Goal: Task Accomplishment & Management: Complete application form

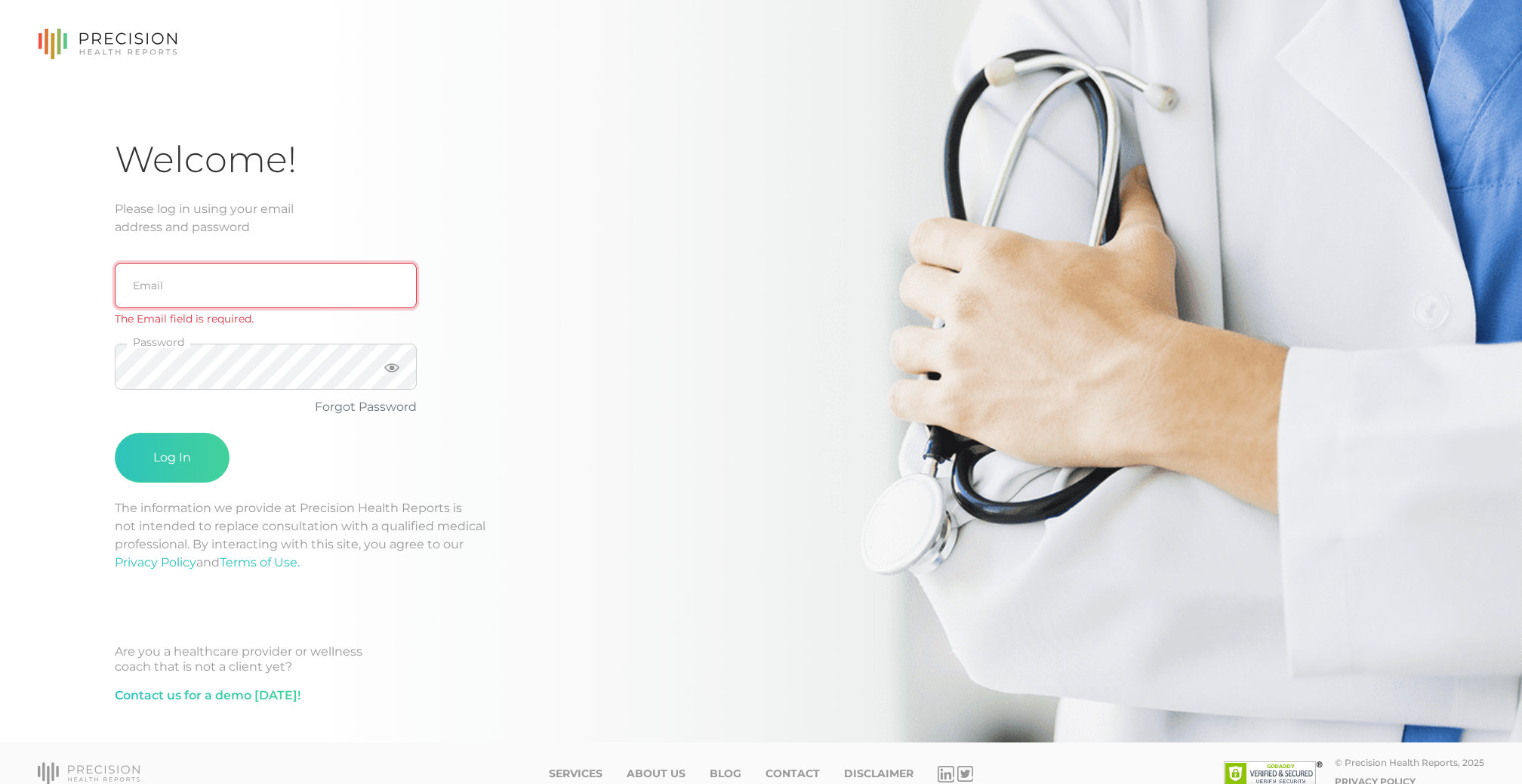
type input "[EMAIL_ADDRESS][DOMAIN_NAME]"
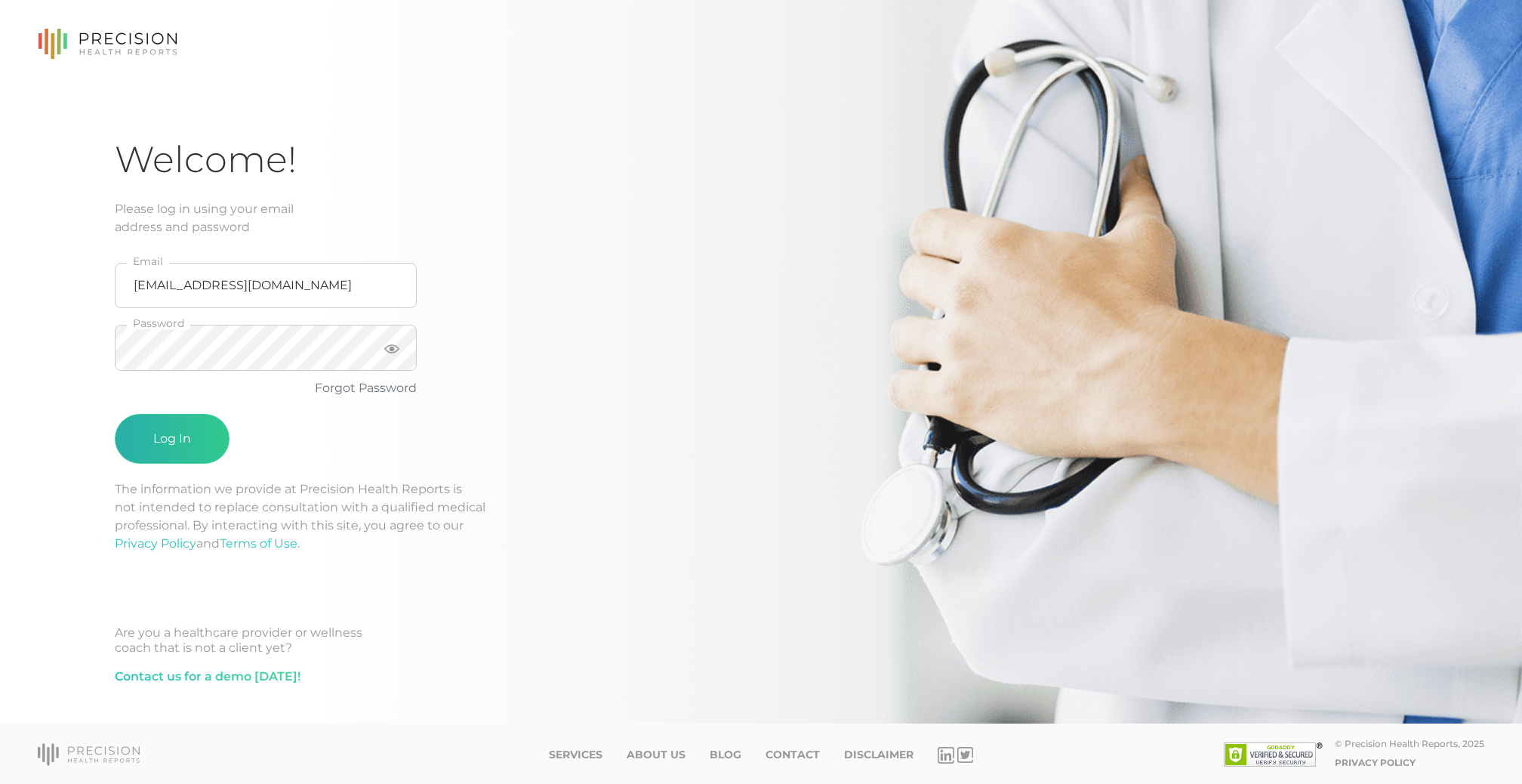
click at [180, 439] on button "Log In" at bounding box center [172, 438] width 114 height 50
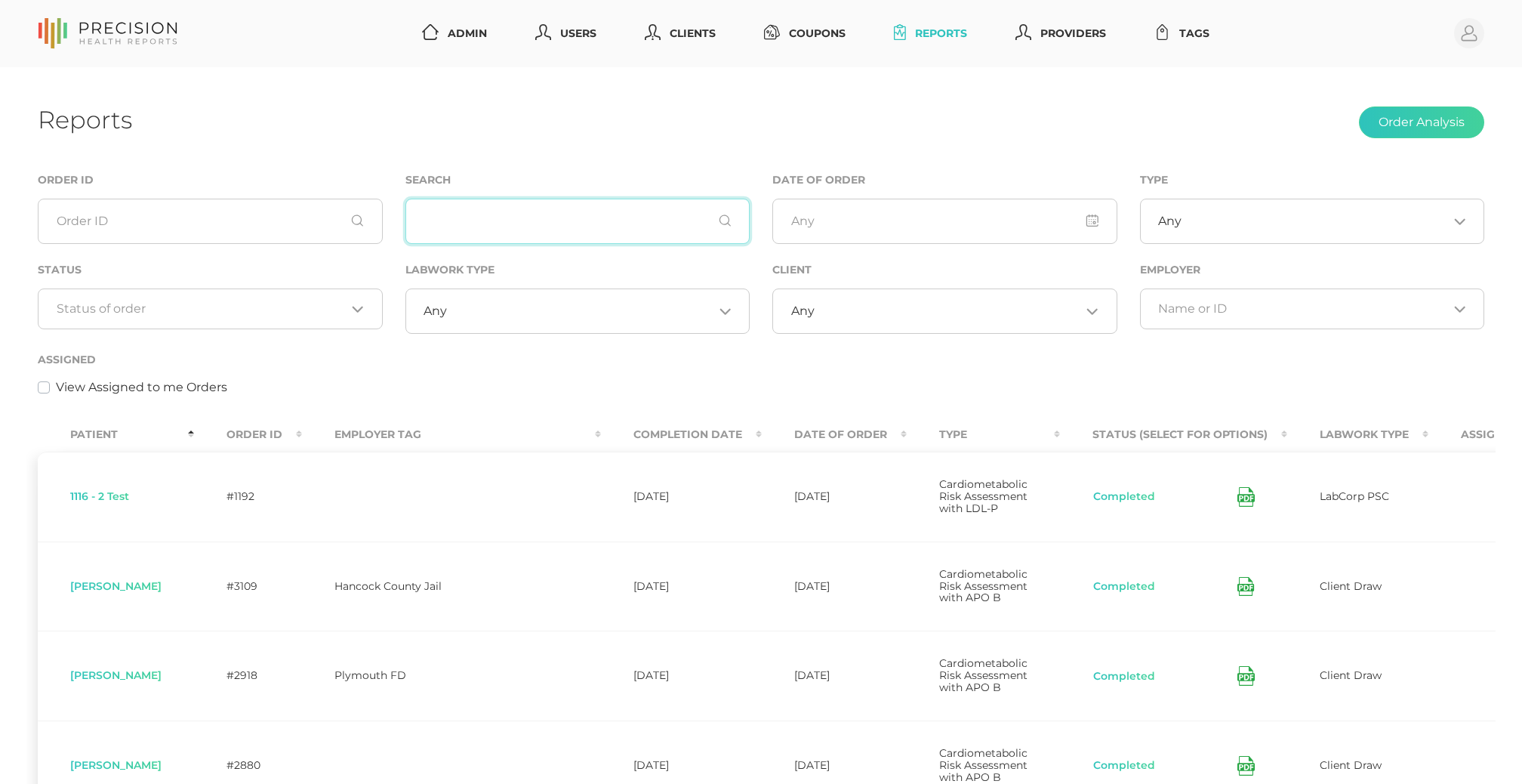
click at [533, 231] on input "text" at bounding box center [578, 221] width 345 height 45
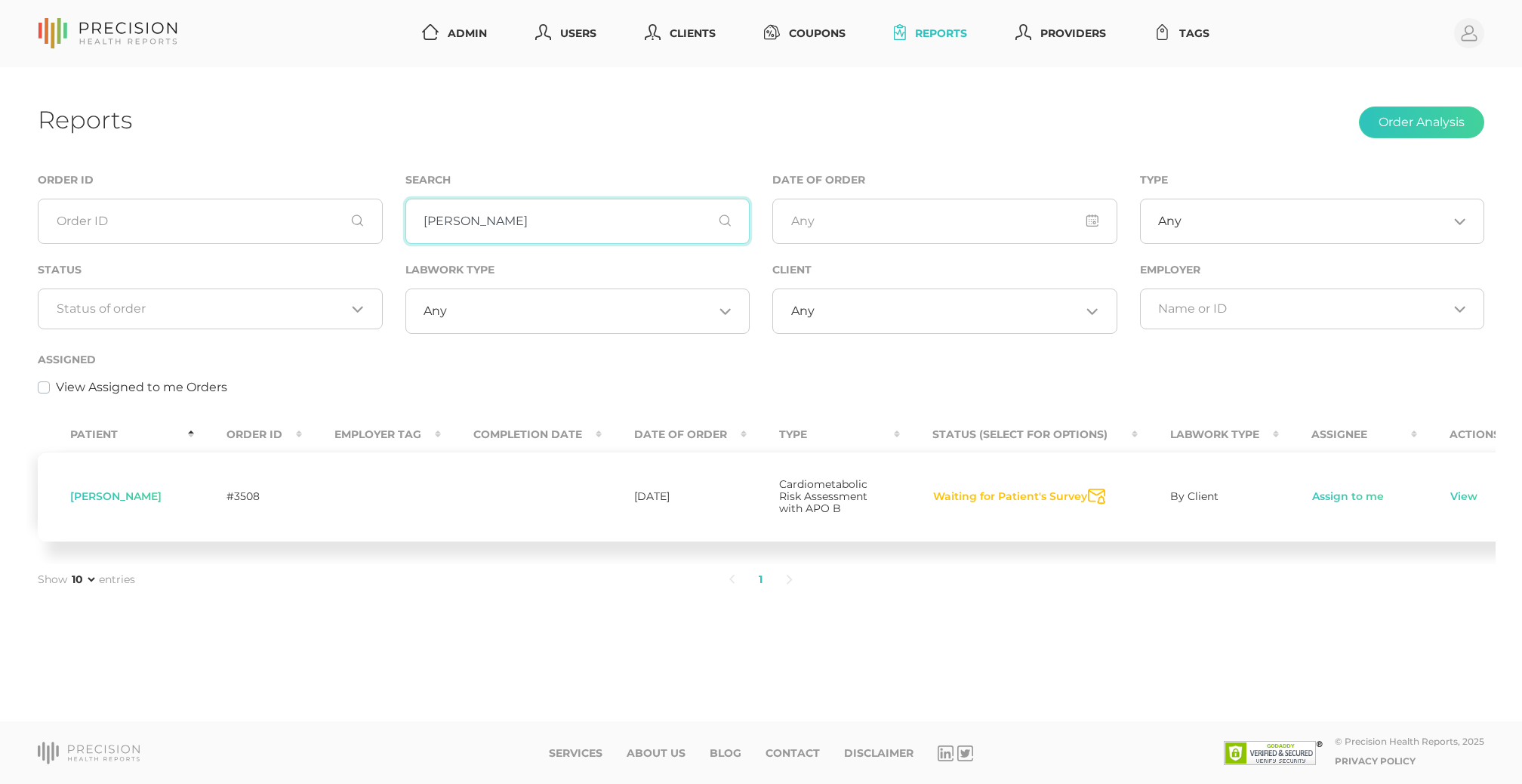
type input "[PERSON_NAME]"
click at [1243, 550] on div "Patient Order ID Employer Tag Completion Date Date Of Order Type Status (Select…" at bounding box center [761, 488] width 1469 height 151
click at [1450, 497] on link "View" at bounding box center [1464, 497] width 29 height 15
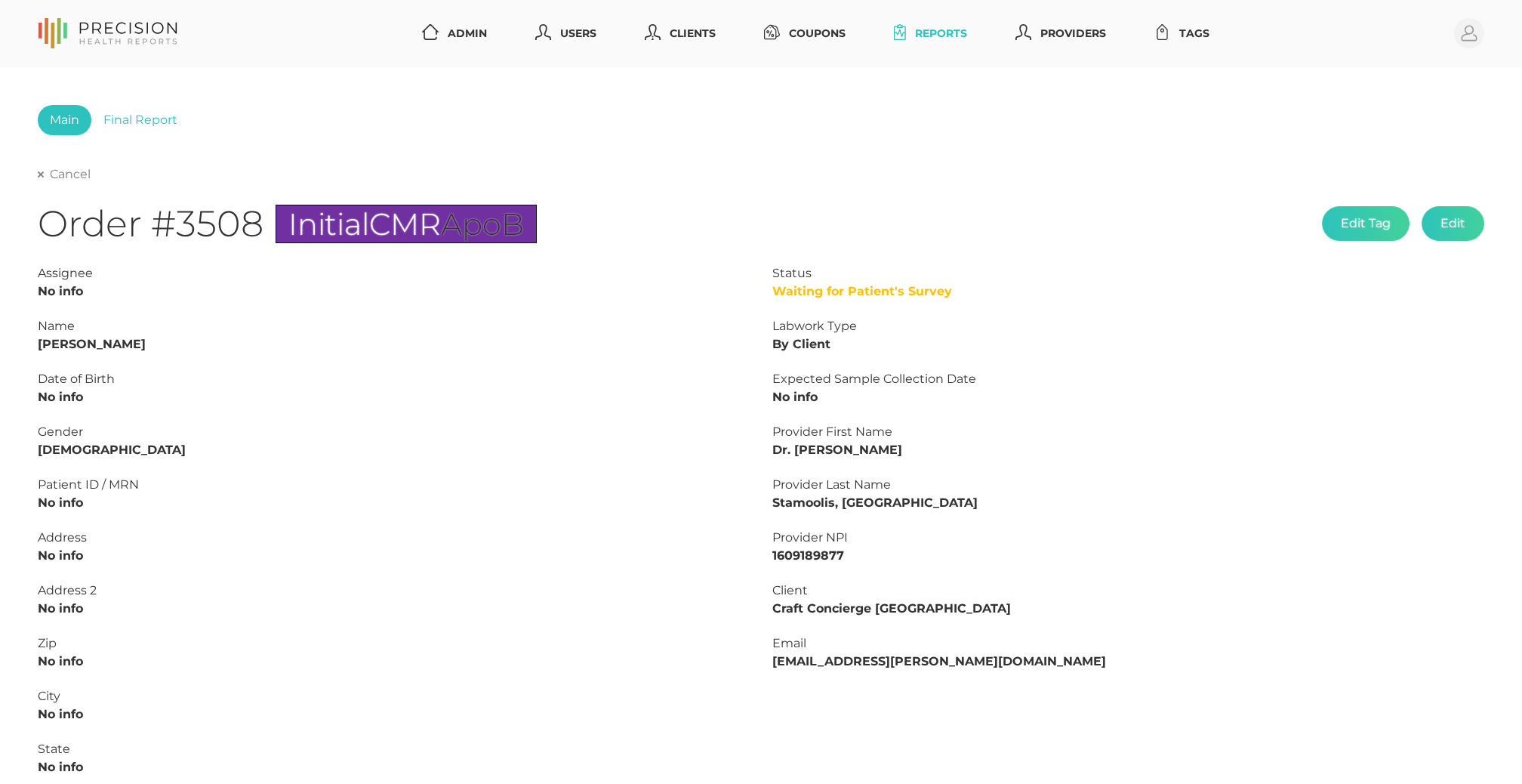
click at [62, 175] on link "Cancel" at bounding box center [64, 174] width 53 height 15
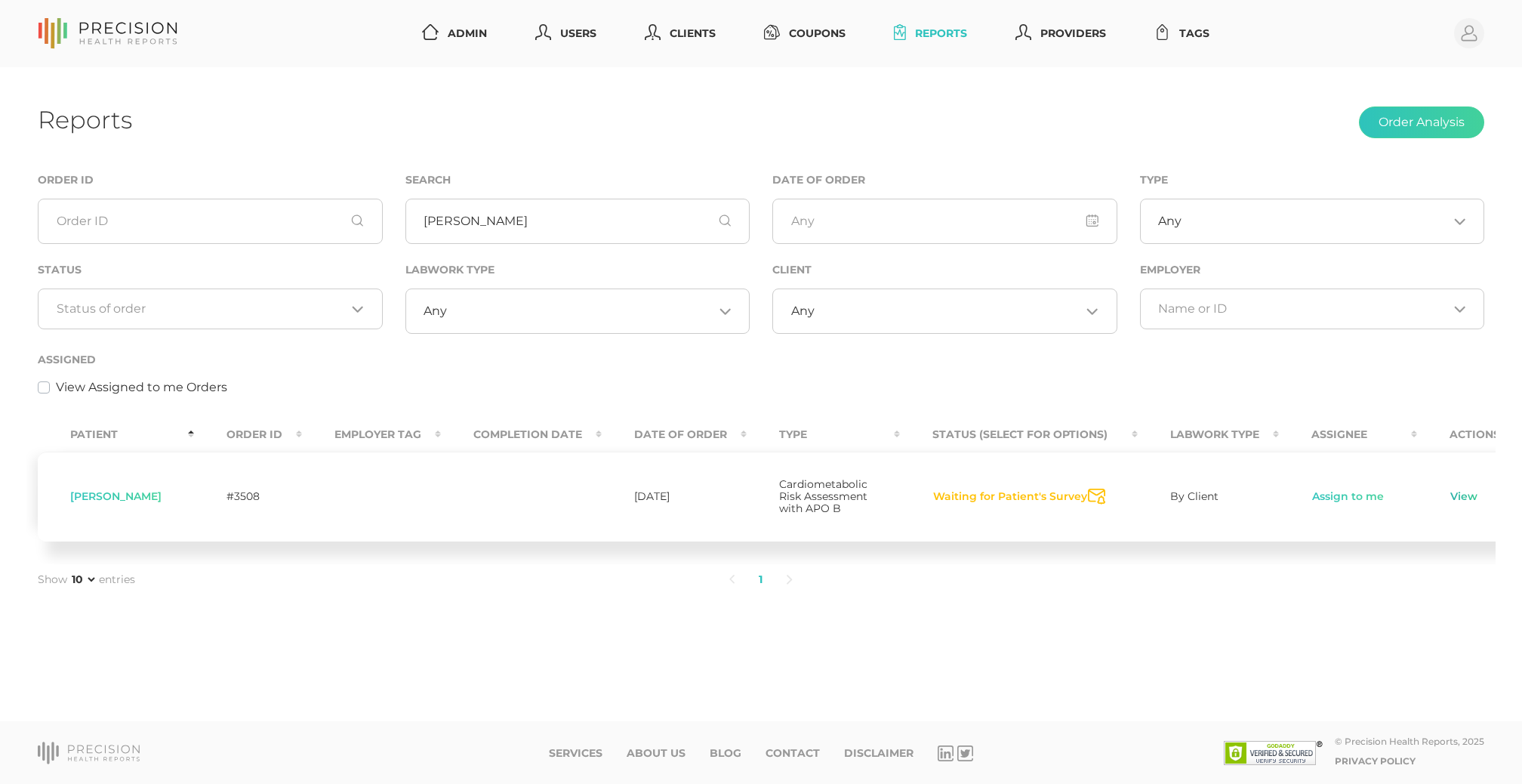
click at [1450, 497] on link "View" at bounding box center [1464, 497] width 29 height 15
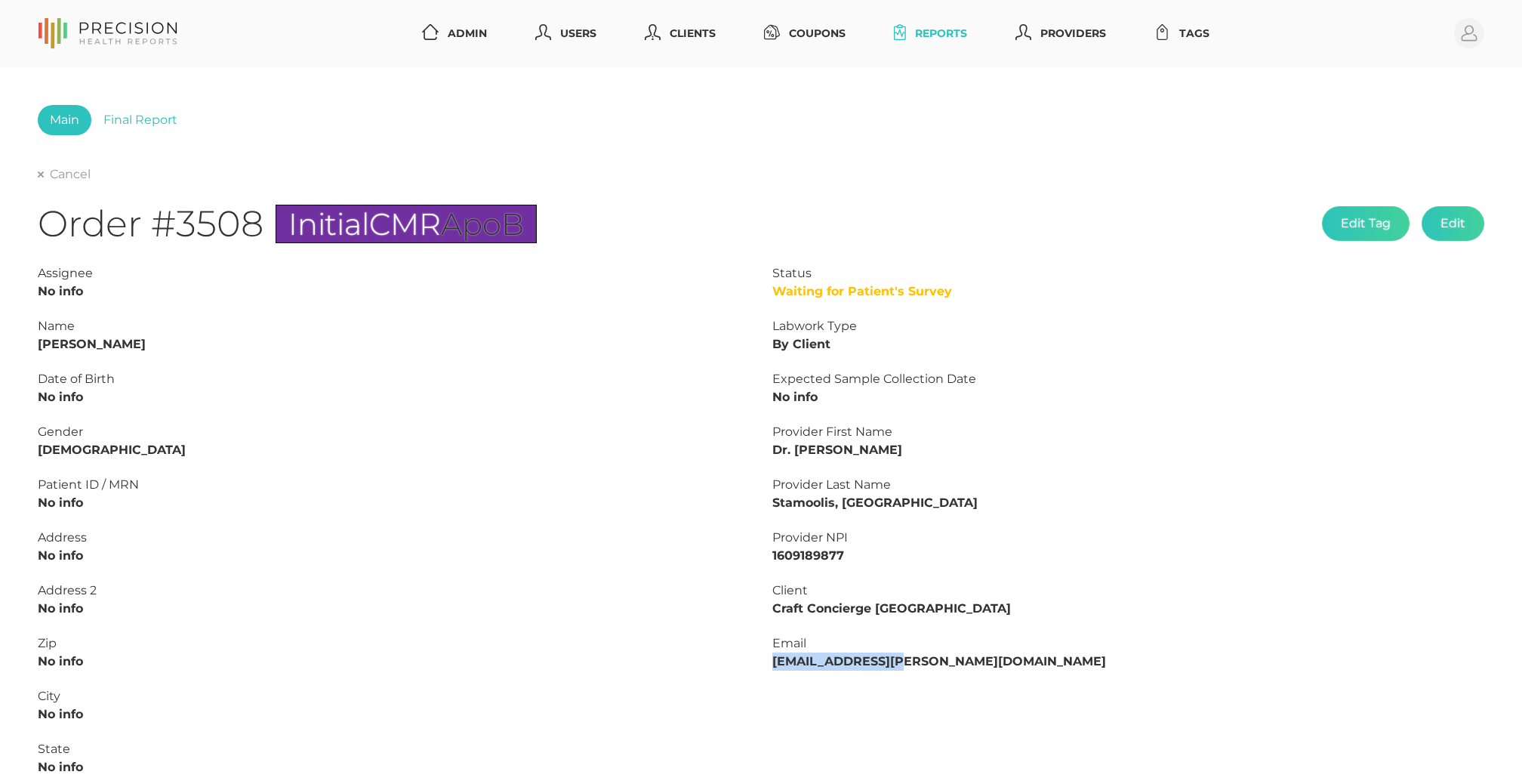
drag, startPoint x: 775, startPoint y: 661, endPoint x: 931, endPoint y: 665, distance: 156.1
click at [931, 665] on div "Email [EMAIL_ADDRESS][PERSON_NAME][DOMAIN_NAME]" at bounding box center [1128, 652] width 712 height 36
copy strong "[EMAIL_ADDRESS][PERSON_NAME][DOMAIN_NAME]"
click at [575, 19] on link "Users" at bounding box center [565, 33] width 73 height 28
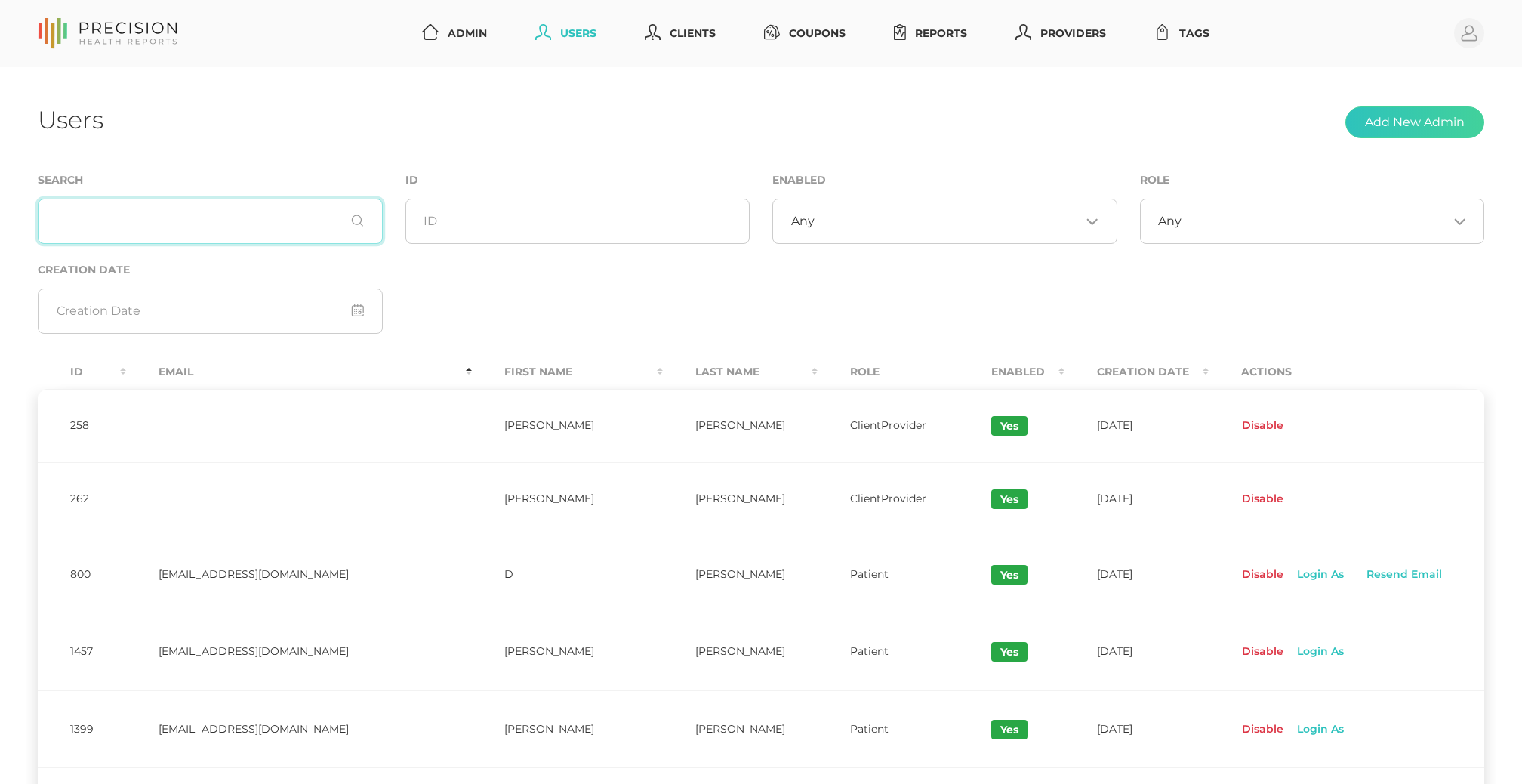
click at [98, 203] on input "text" at bounding box center [210, 221] width 345 height 45
paste input "[EMAIL_ADDRESS][PERSON_NAME][DOMAIN_NAME]"
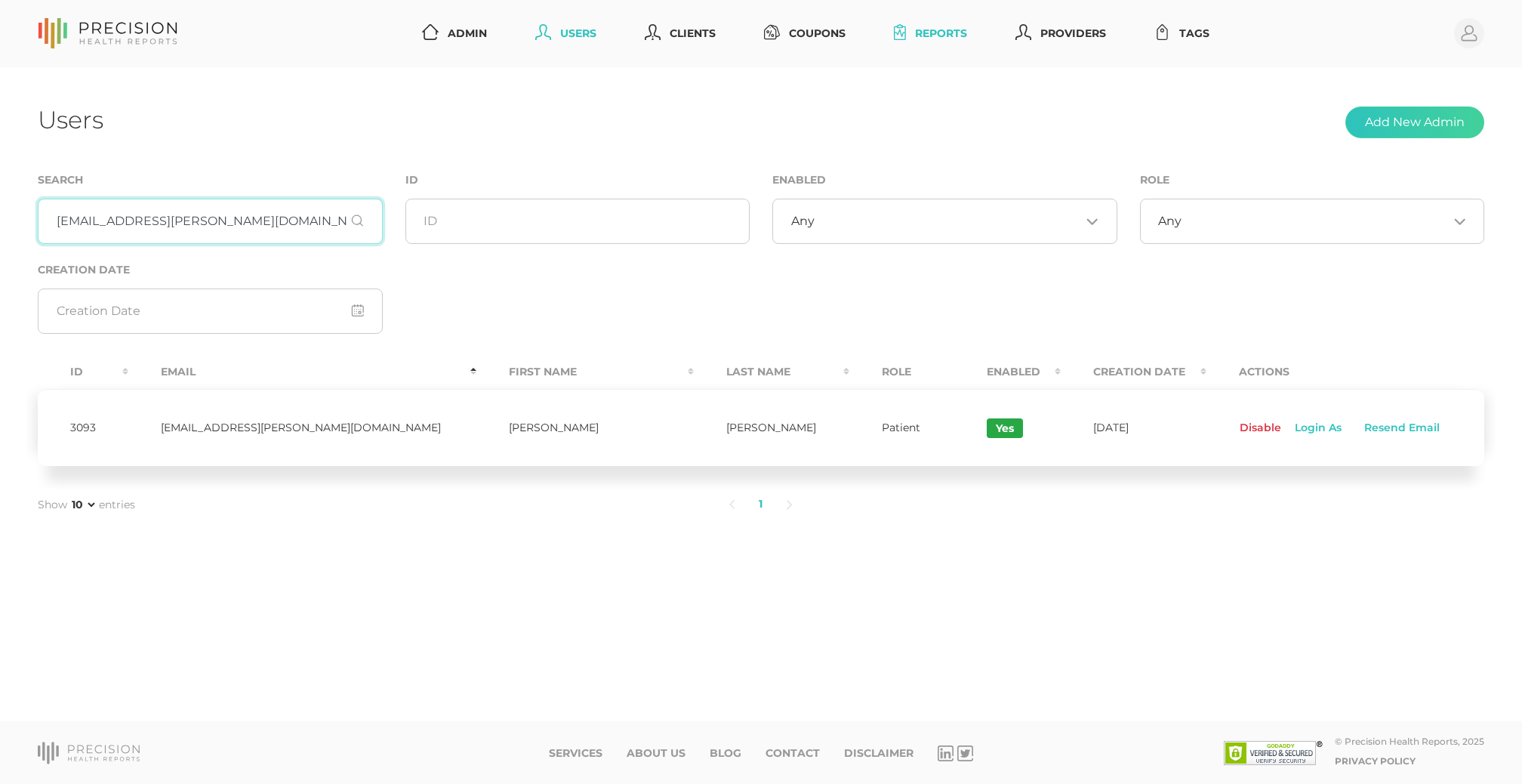
type input "[EMAIL_ADDRESS][PERSON_NAME][DOMAIN_NAME]"
click at [961, 36] on link "Reports" at bounding box center [930, 33] width 85 height 28
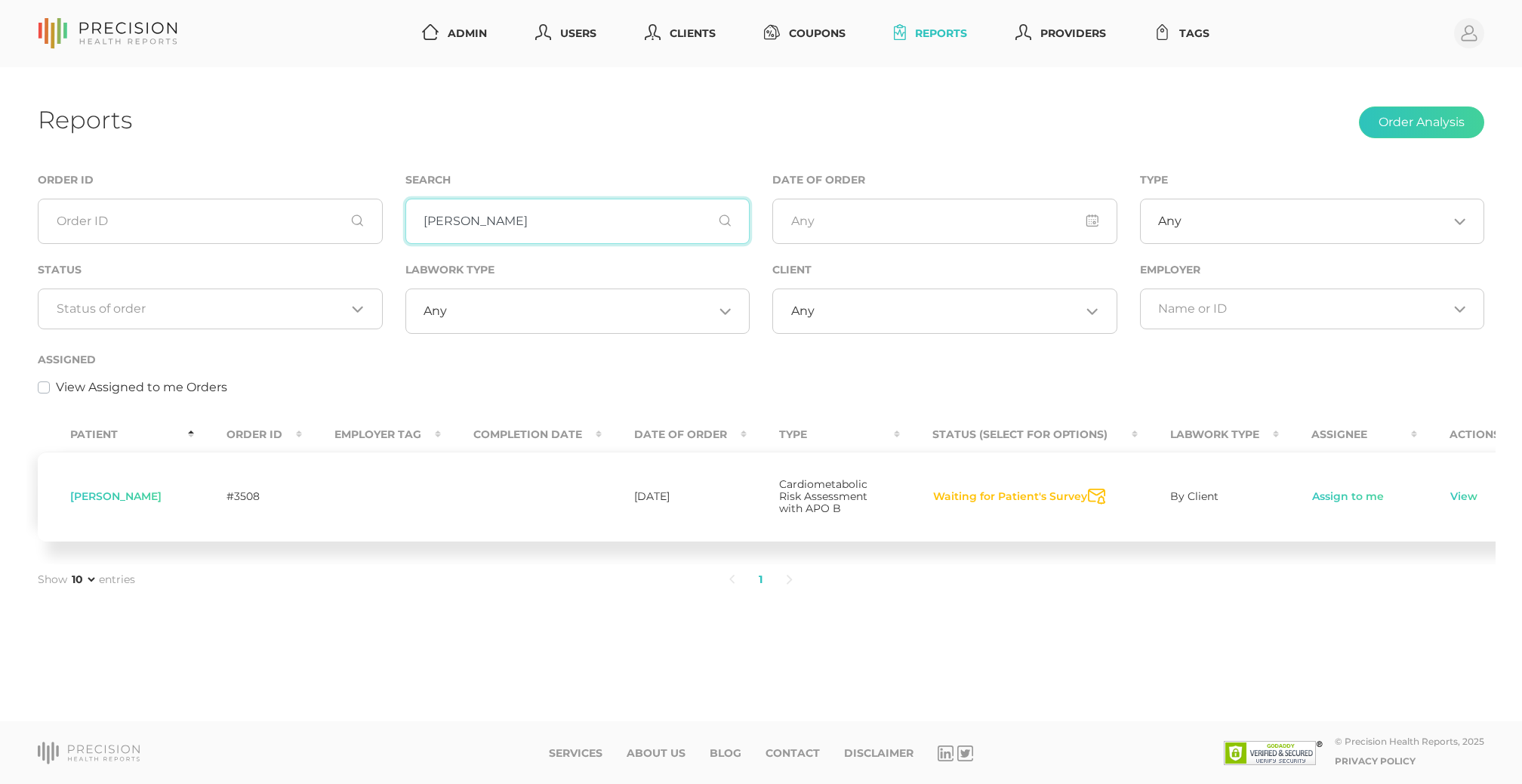
click at [515, 220] on input "[PERSON_NAME]" at bounding box center [578, 221] width 345 height 45
click at [475, 225] on input "sullivan" at bounding box center [578, 221] width 345 height 45
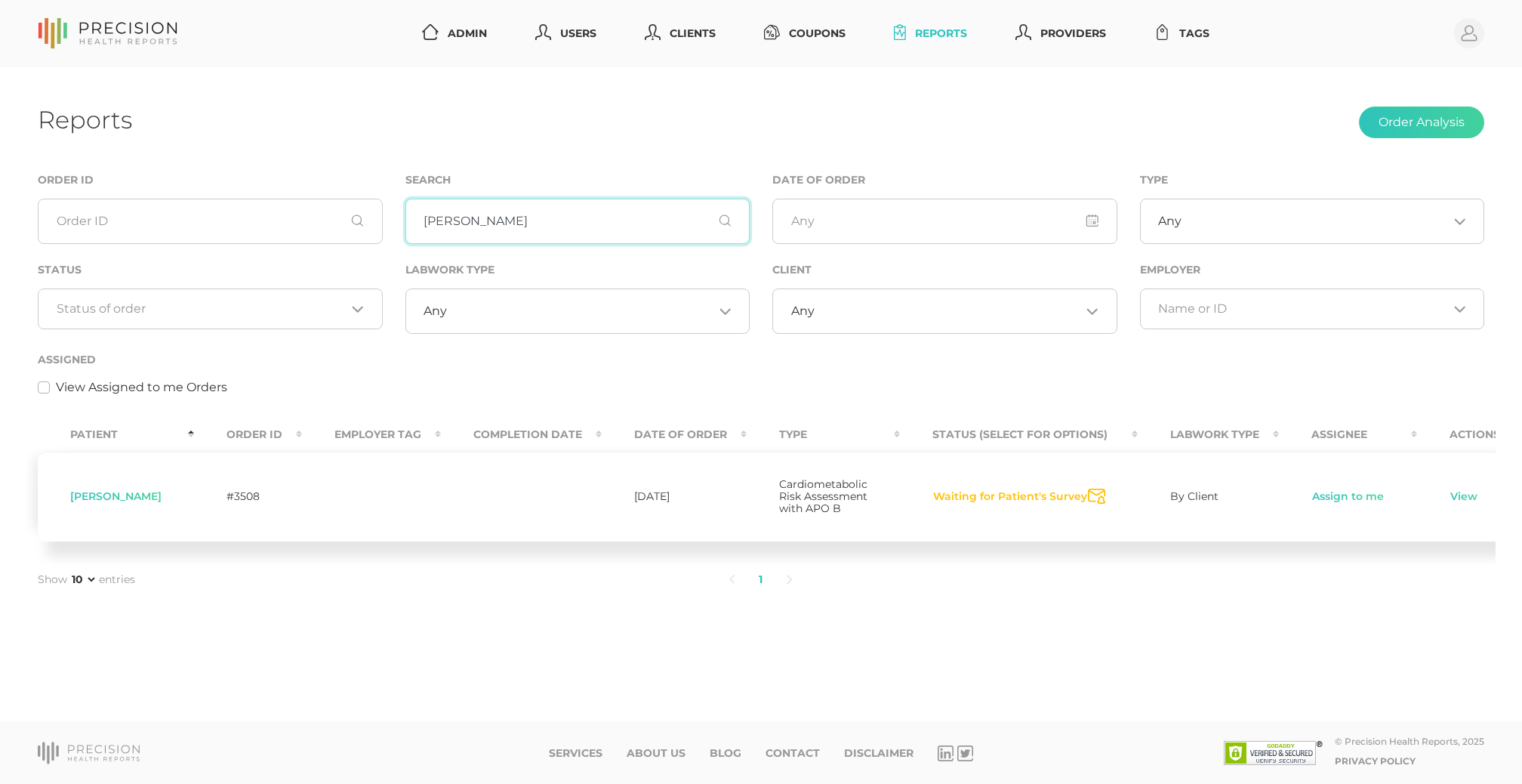
click at [475, 225] on input "sullivan" at bounding box center [578, 221] width 345 height 45
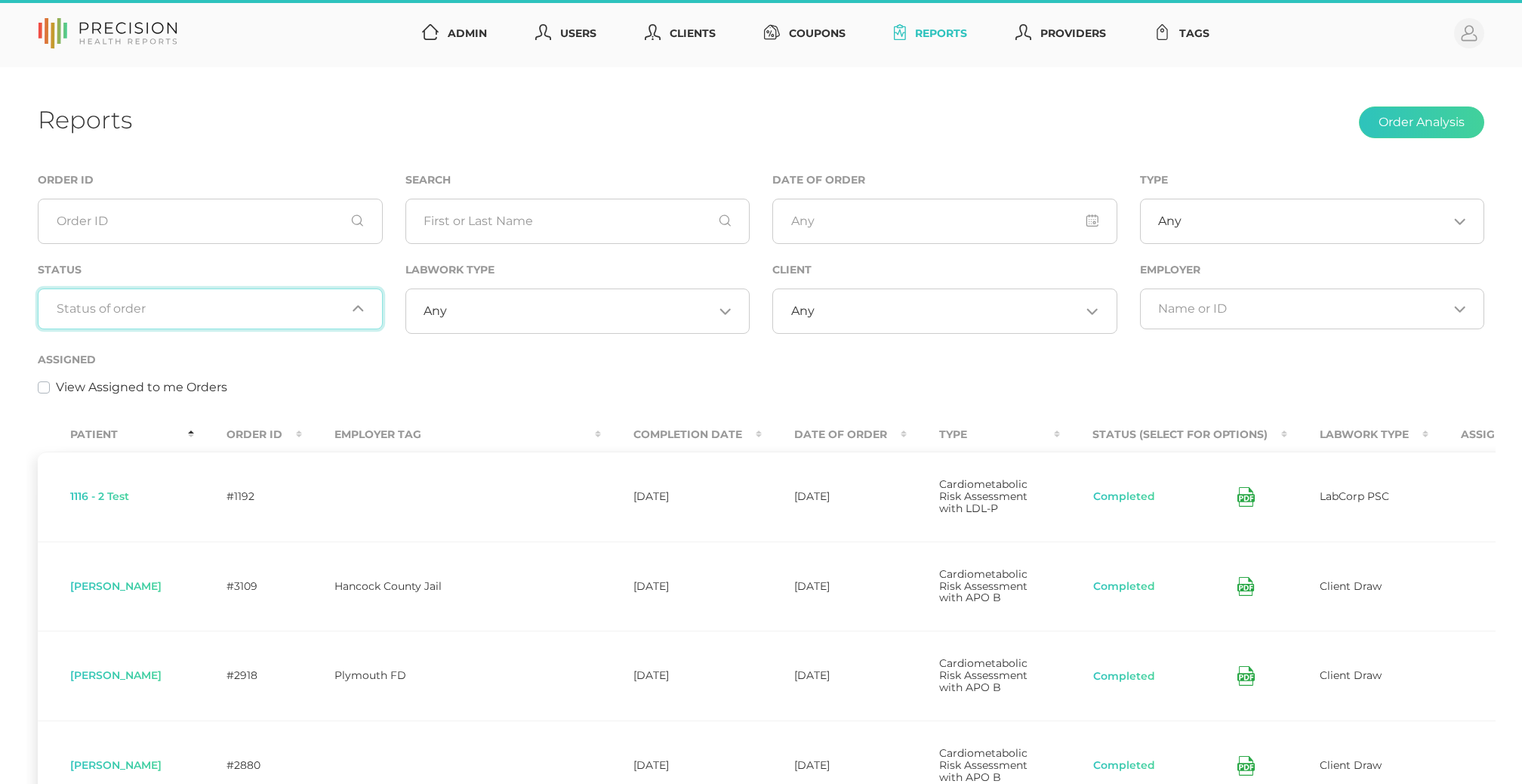
click at [266, 302] on input "Search for option" at bounding box center [201, 309] width 290 height 15
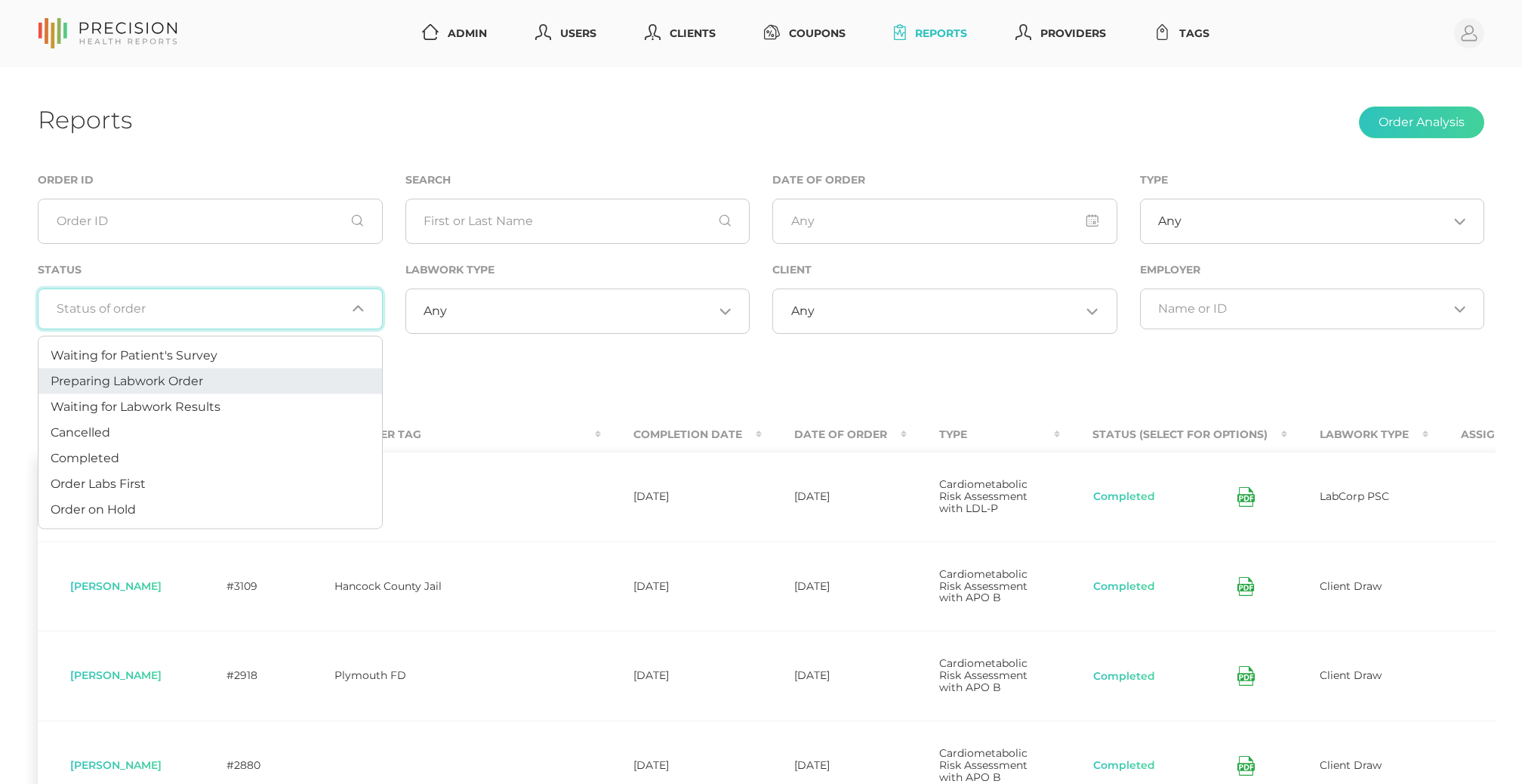
click at [239, 372] on li "Preparing Labwork Order" at bounding box center [210, 381] width 343 height 26
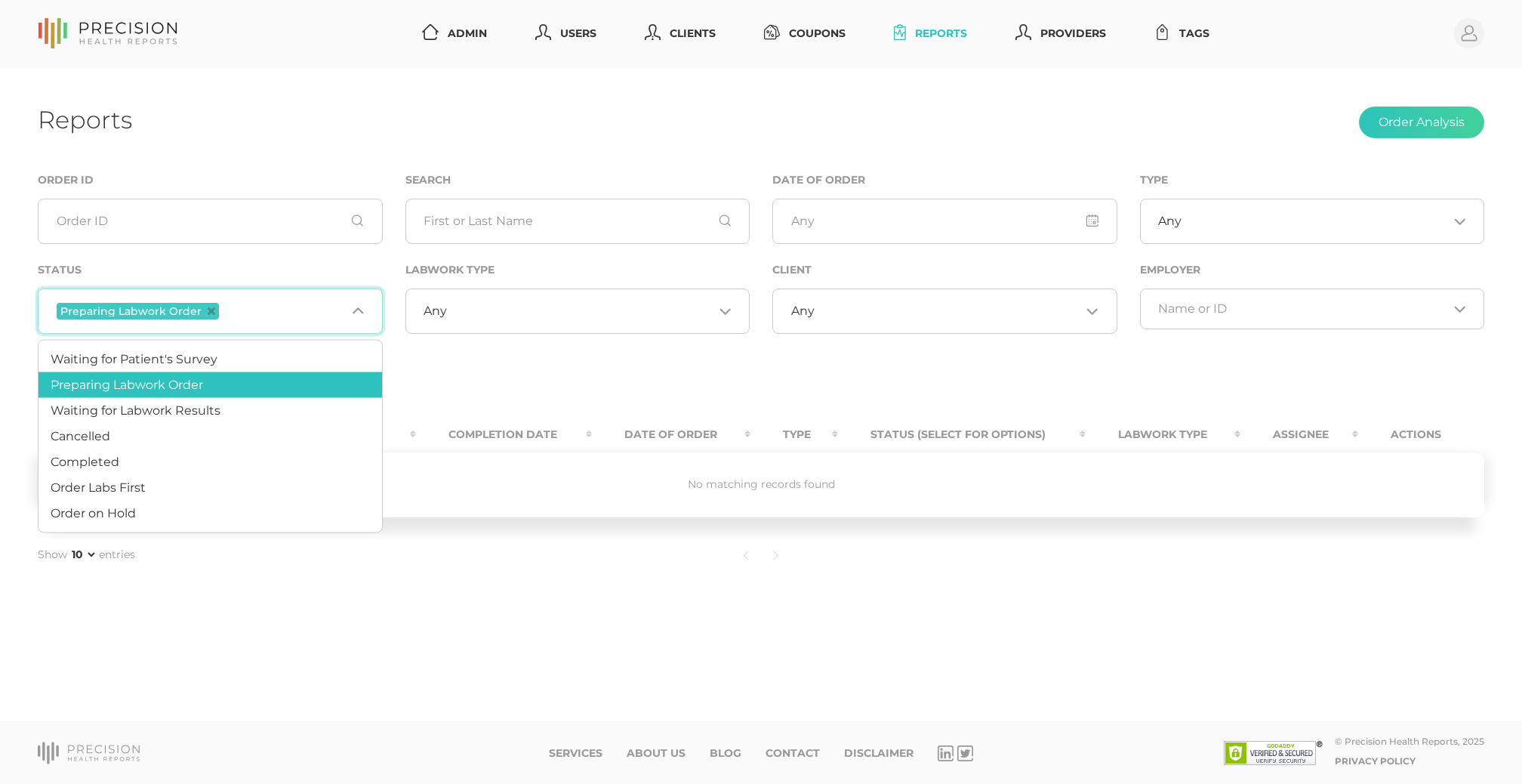
click at [243, 312] on input "Search for option" at bounding box center [284, 310] width 124 height 19
click at [203, 481] on li "Order Labs First" at bounding box center [210, 488] width 343 height 26
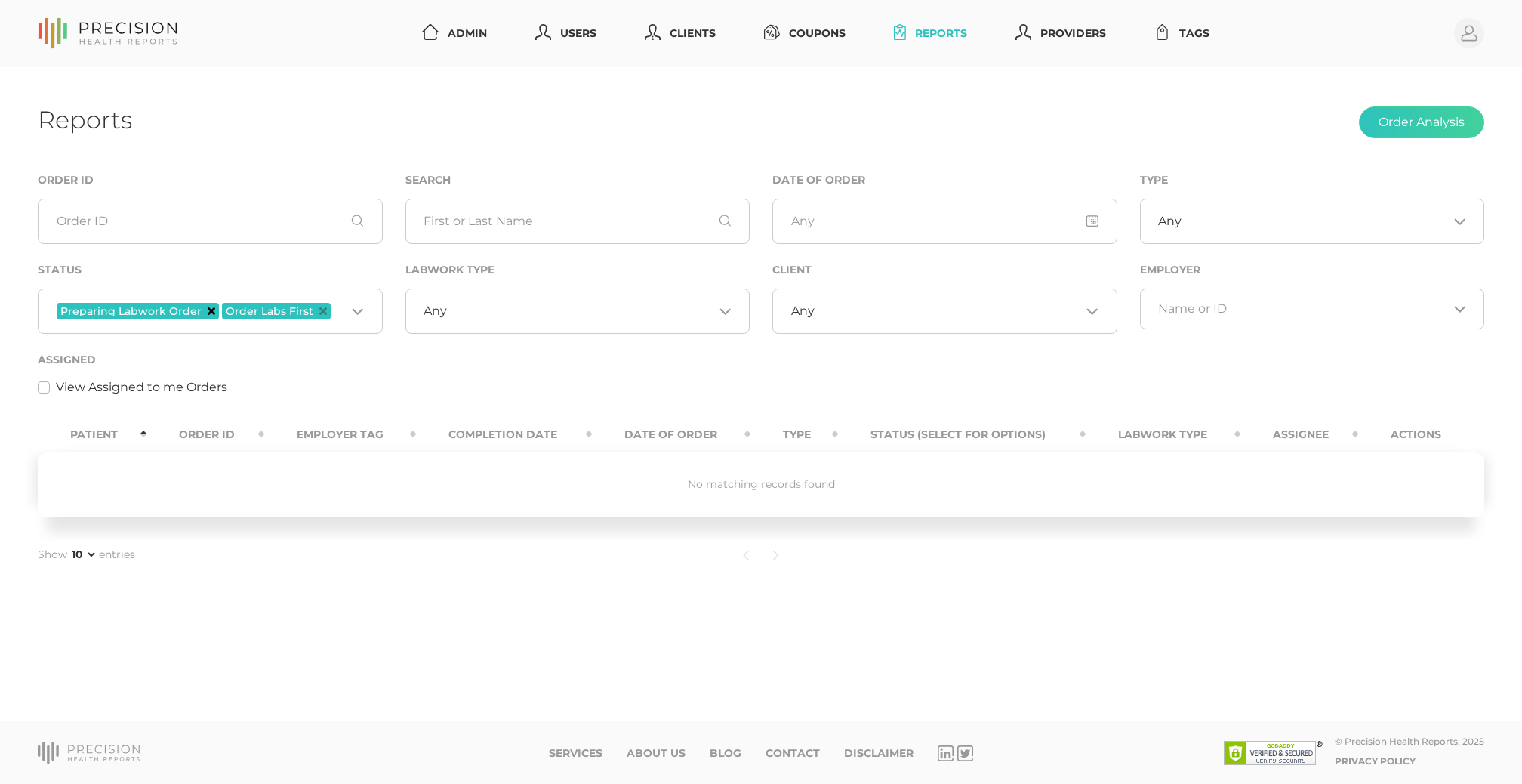
click at [208, 311] on icon "Deselect Preparing Labwork Order" at bounding box center [211, 310] width 8 height 8
click at [154, 308] on icon "Deselect Order Labs First" at bounding box center [157, 310] width 8 height 8
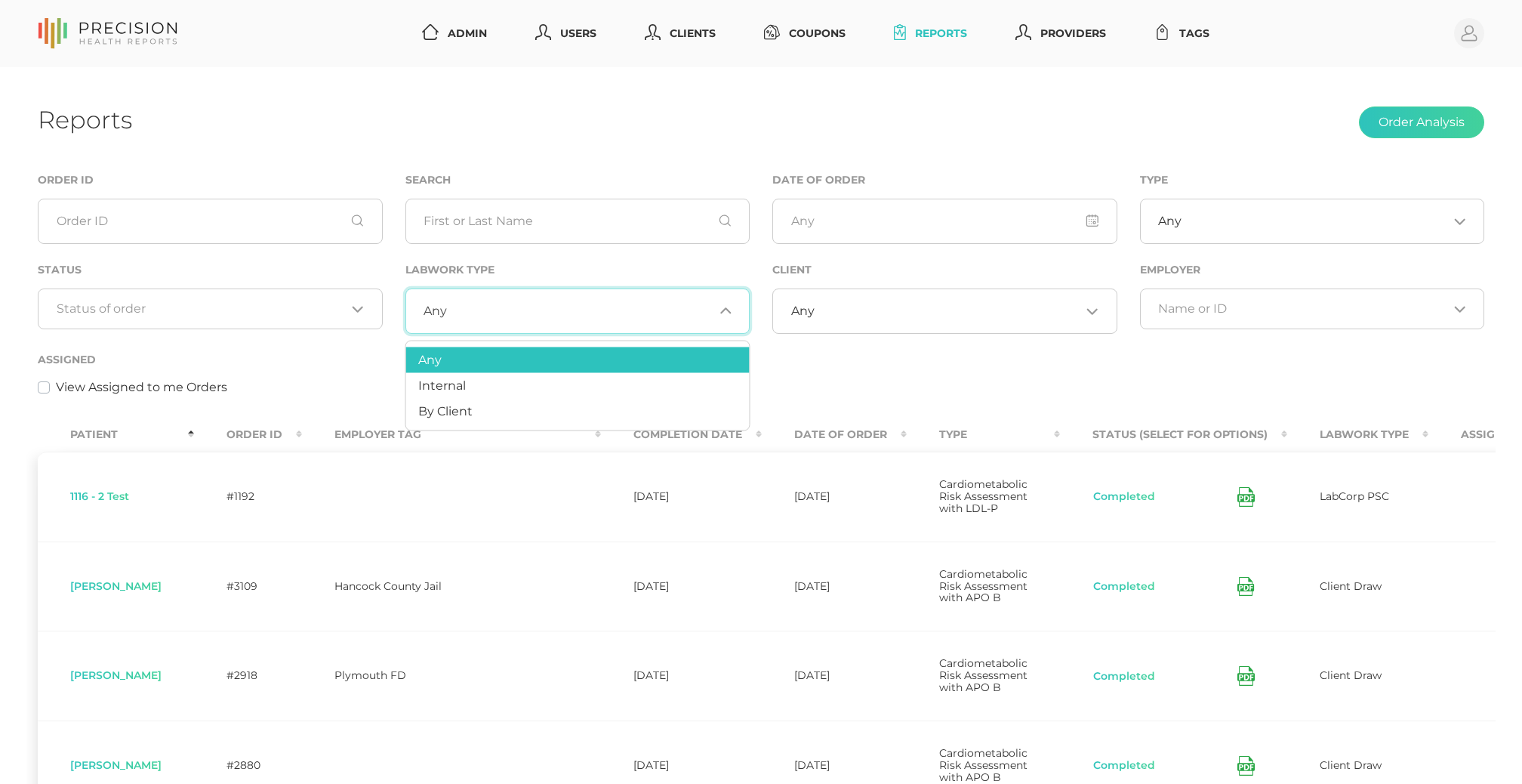
click at [529, 318] on input "Search for option" at bounding box center [580, 311] width 267 height 15
click at [488, 408] on li "By Client" at bounding box center [578, 411] width 343 height 26
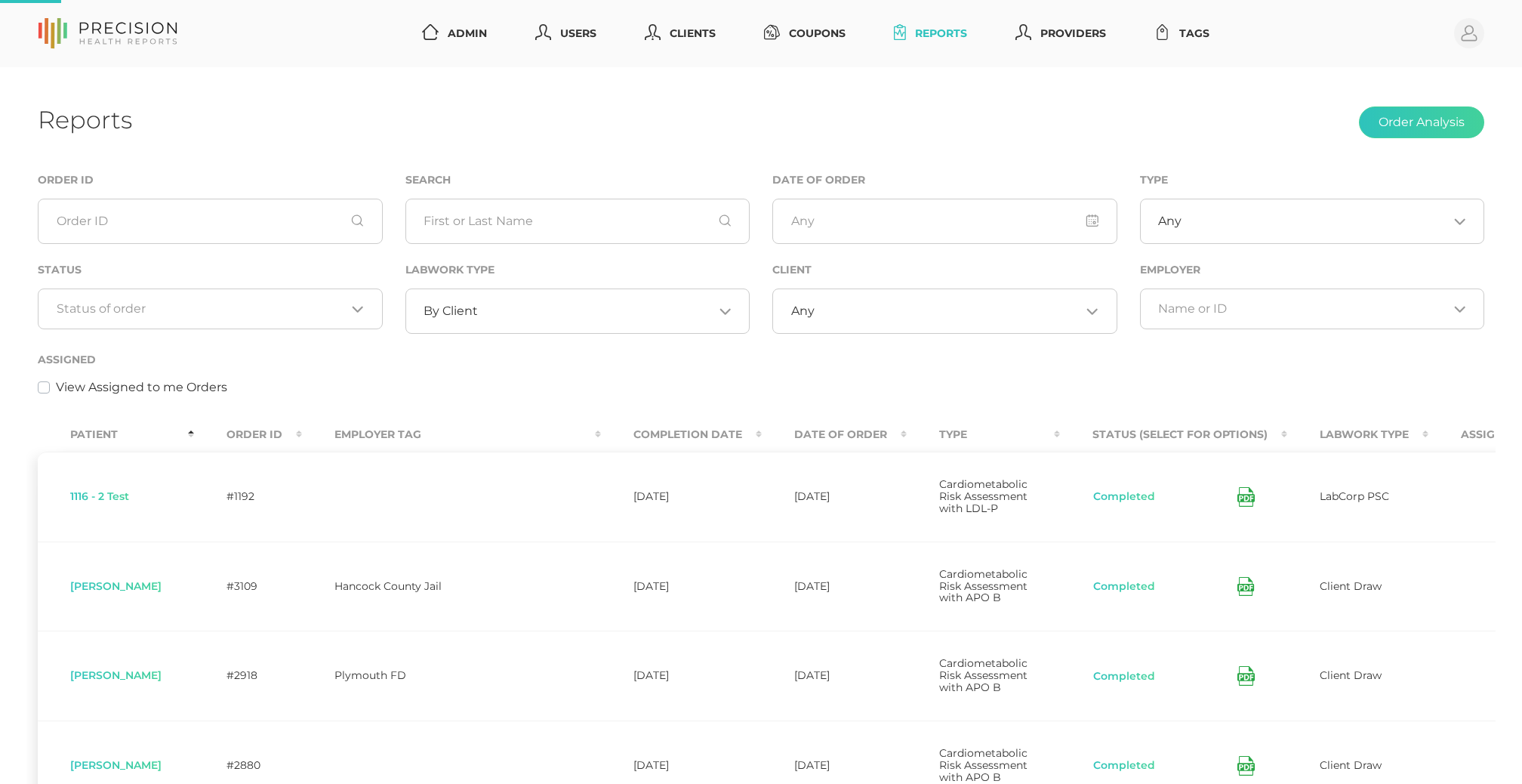
click at [275, 303] on input "Search for option" at bounding box center [201, 309] width 290 height 15
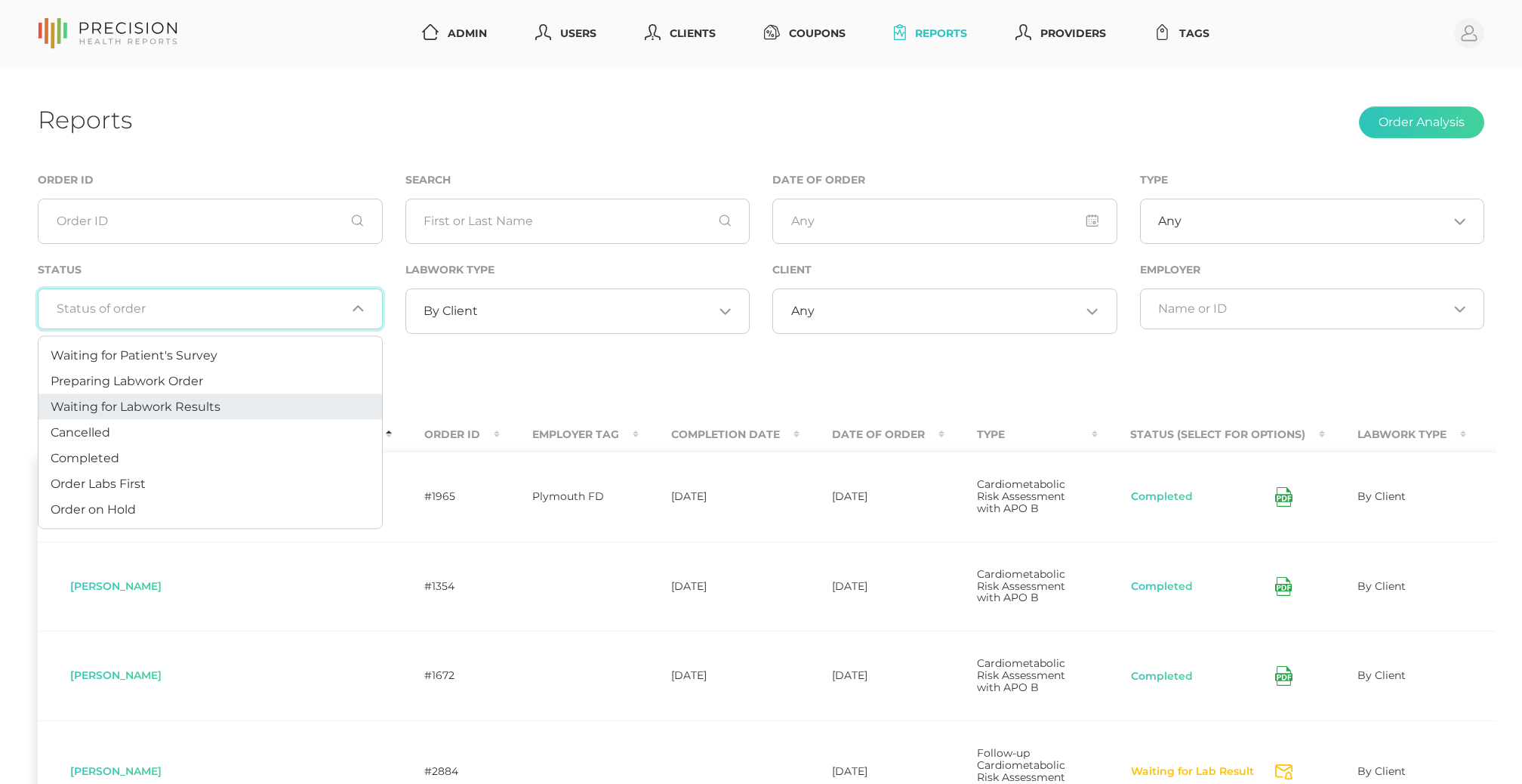
click at [232, 412] on li "Waiting for Labwork Results" at bounding box center [210, 406] width 343 height 26
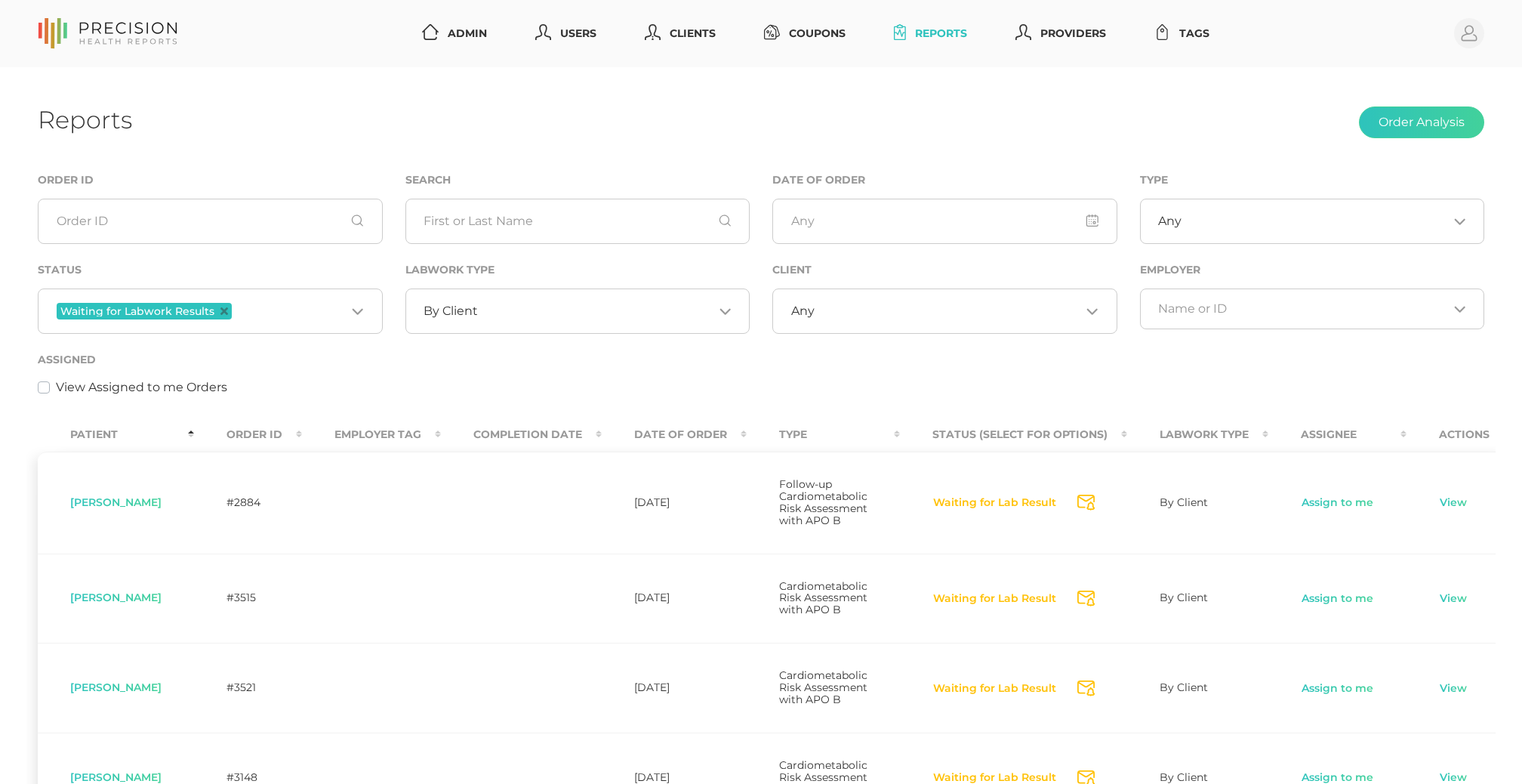
scroll to position [13, 0]
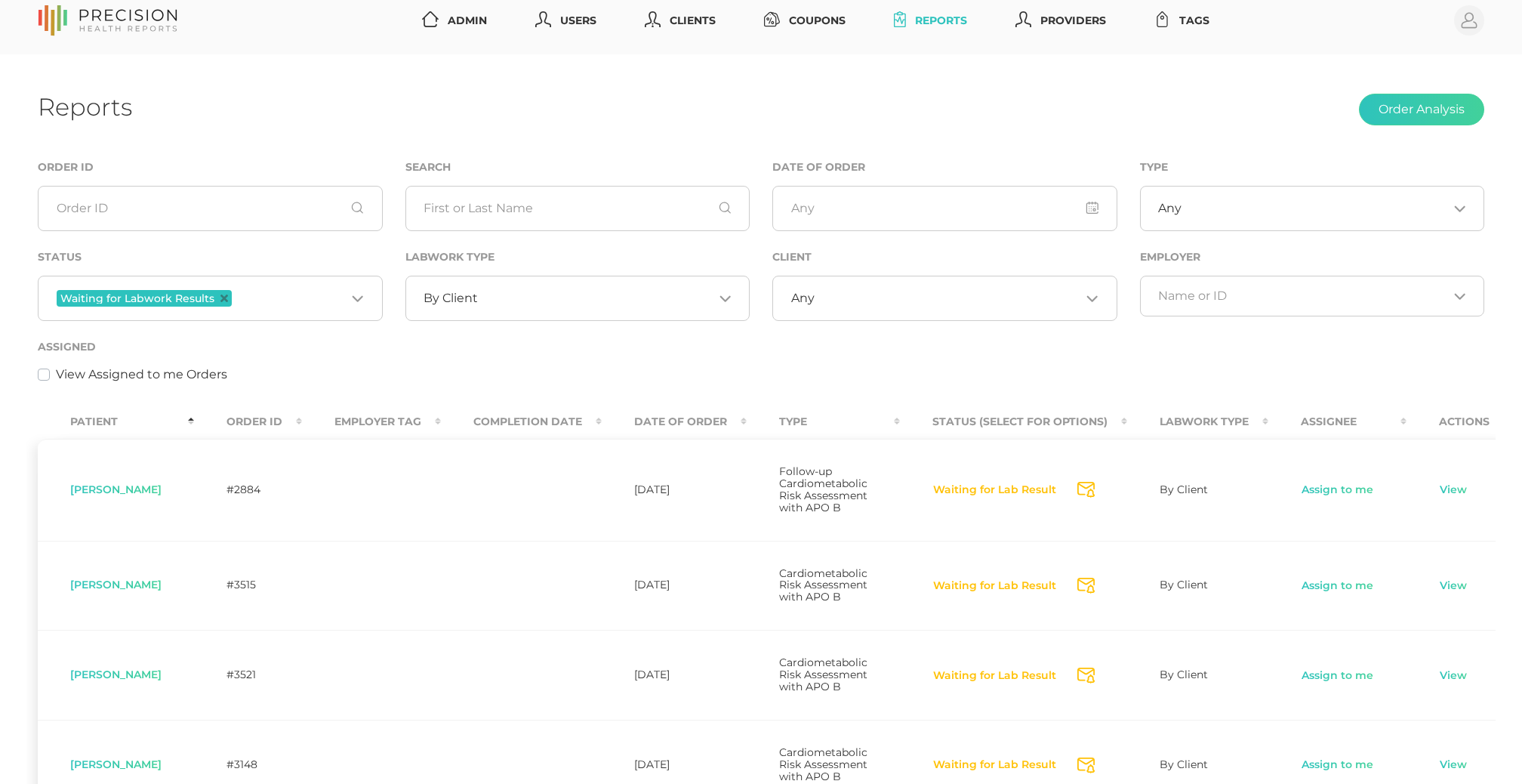
click at [269, 421] on th "Order ID" at bounding box center [248, 421] width 108 height 34
click at [263, 418] on th "Order ID" at bounding box center [248, 421] width 108 height 34
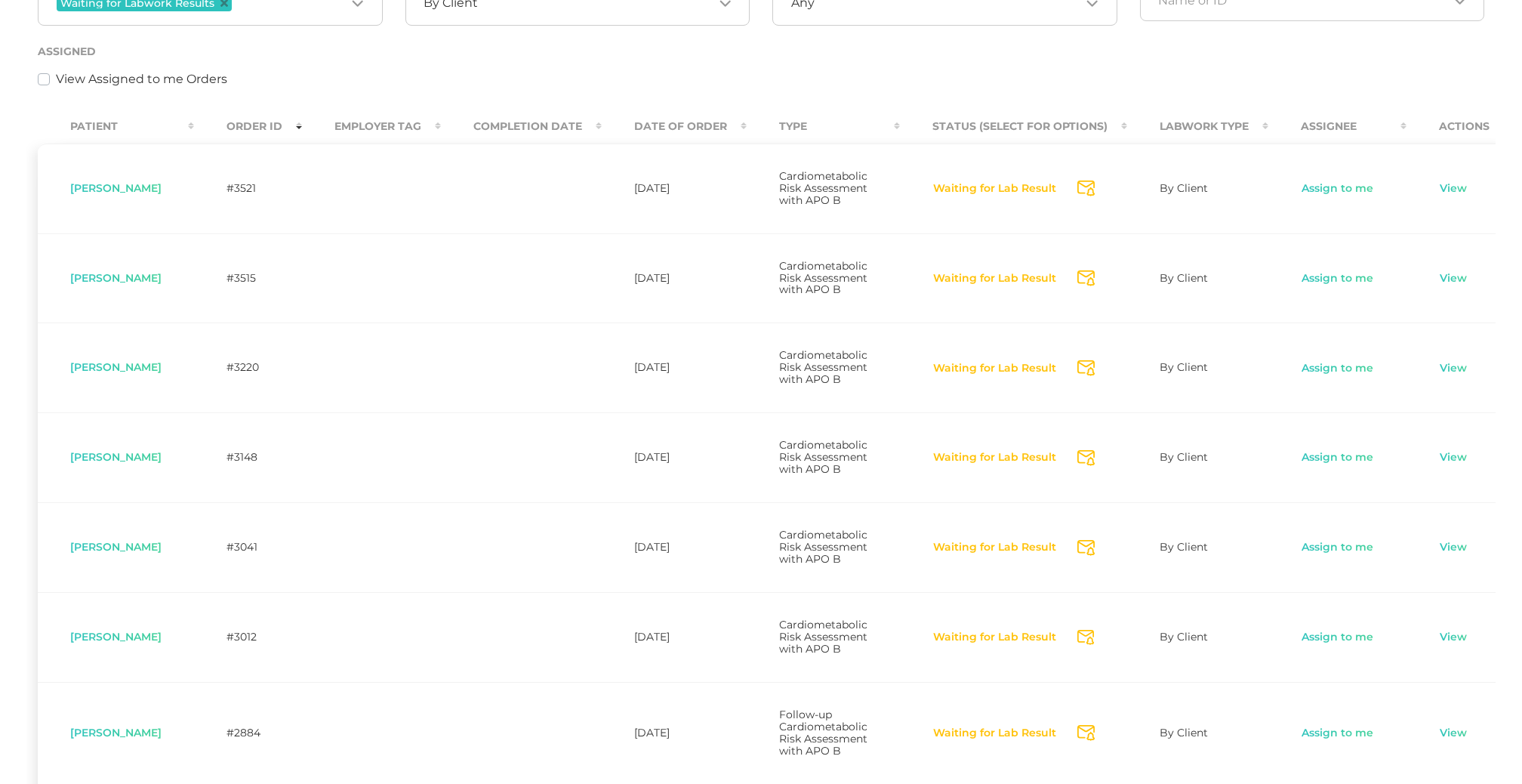
scroll to position [288, 0]
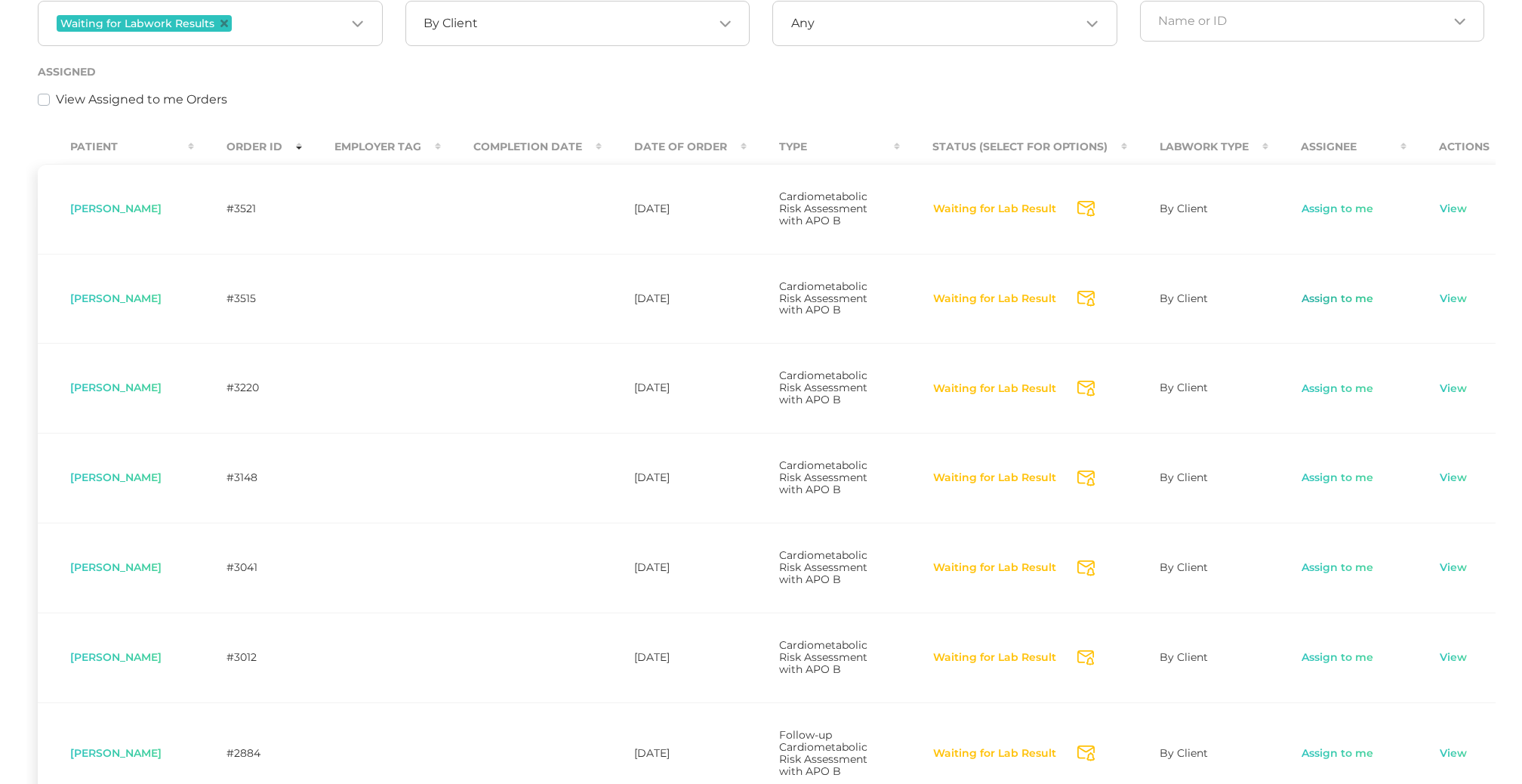
click at [1329, 306] on link "Assign to me" at bounding box center [1337, 299] width 73 height 15
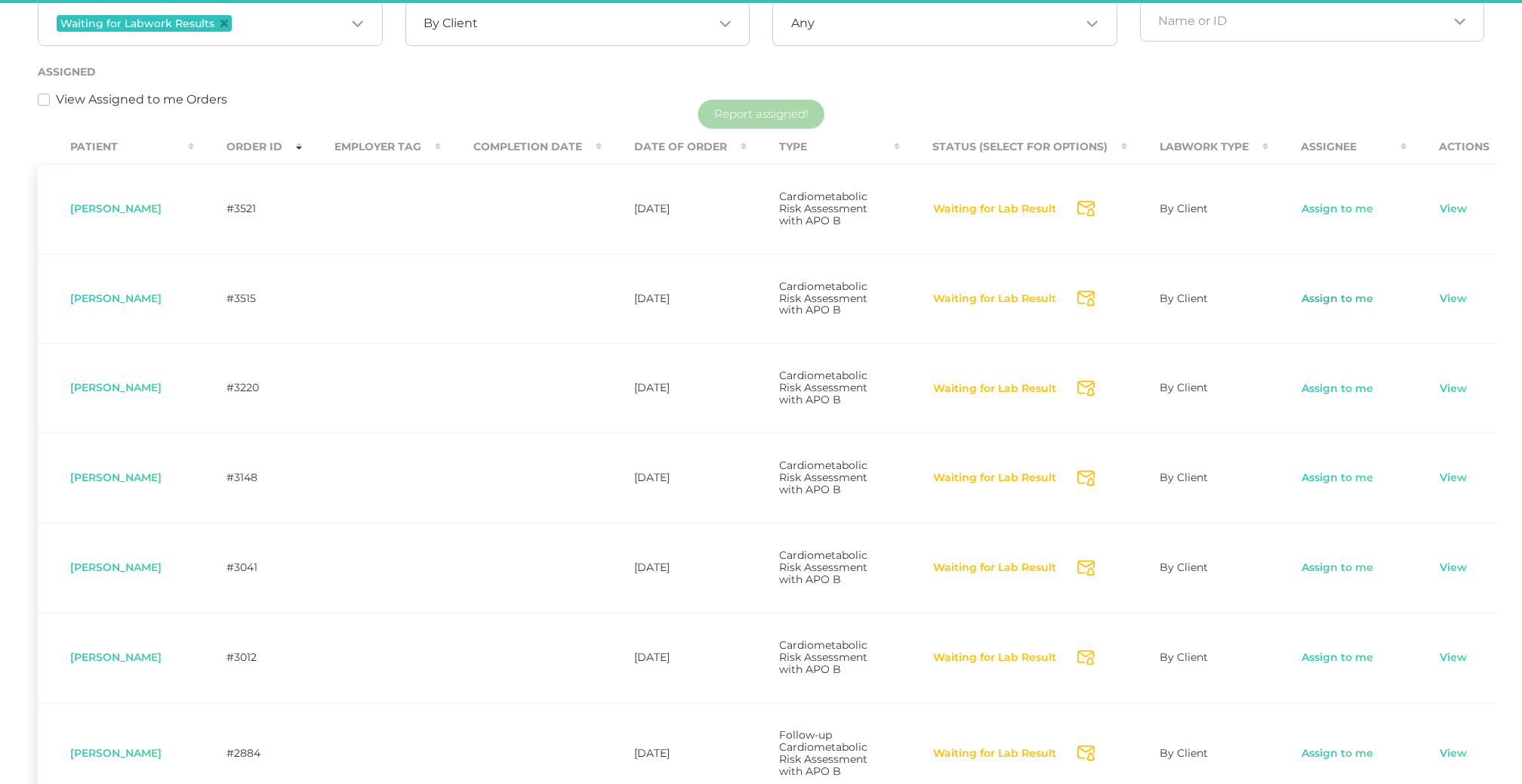
click at [1323, 306] on link "Assign to me" at bounding box center [1337, 299] width 73 height 15
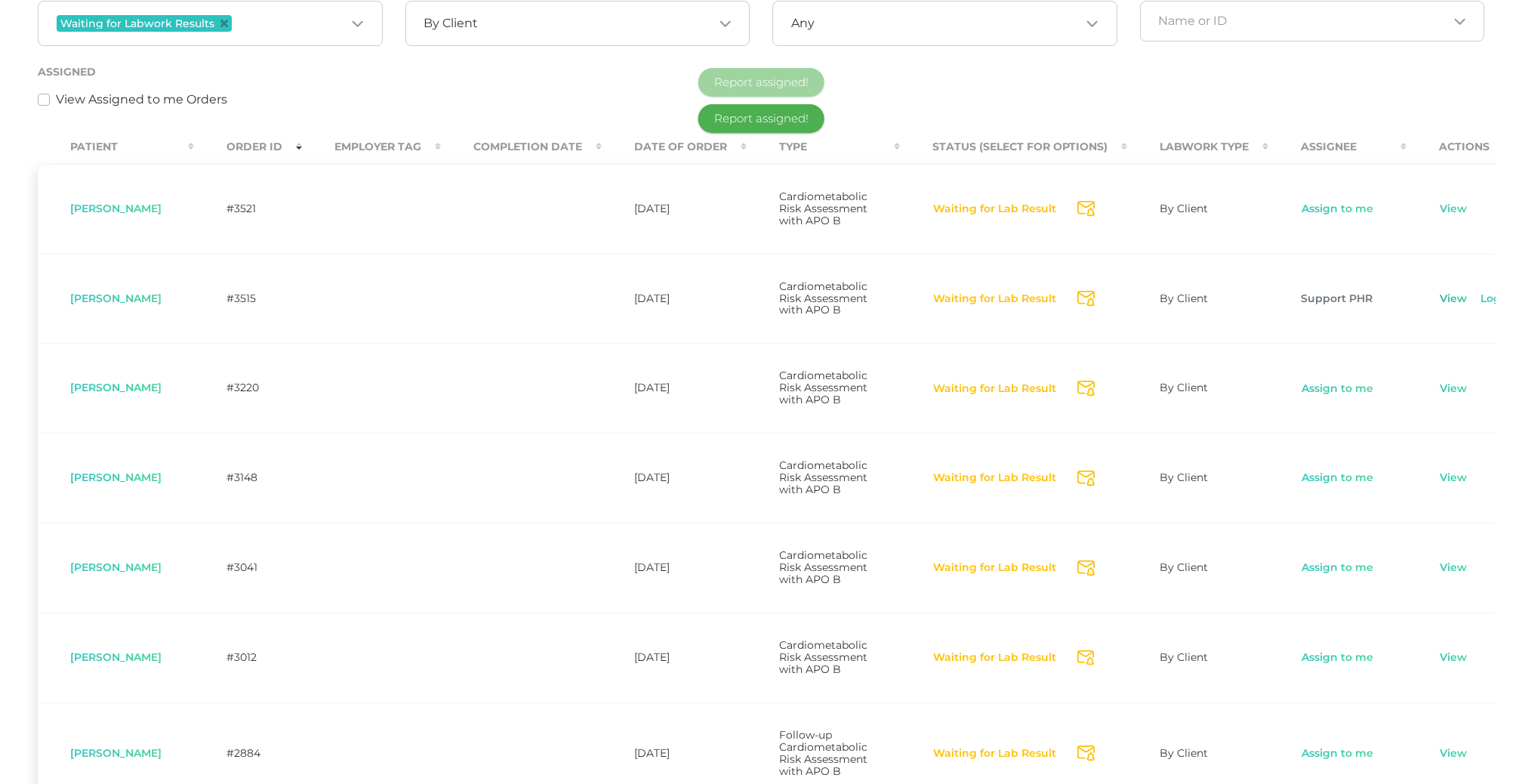
click at [1451, 306] on link "View" at bounding box center [1454, 299] width 29 height 15
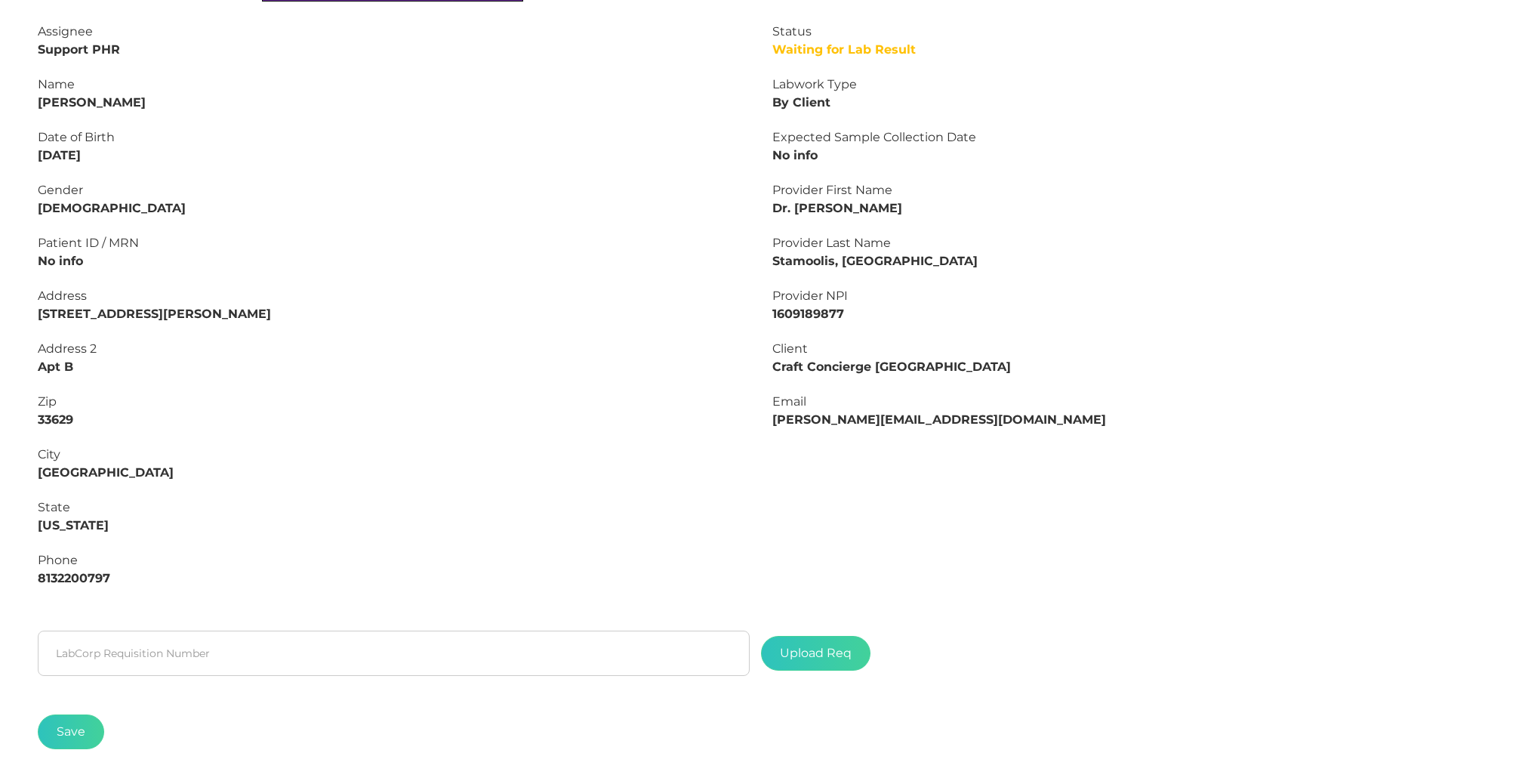
scroll to position [24, 0]
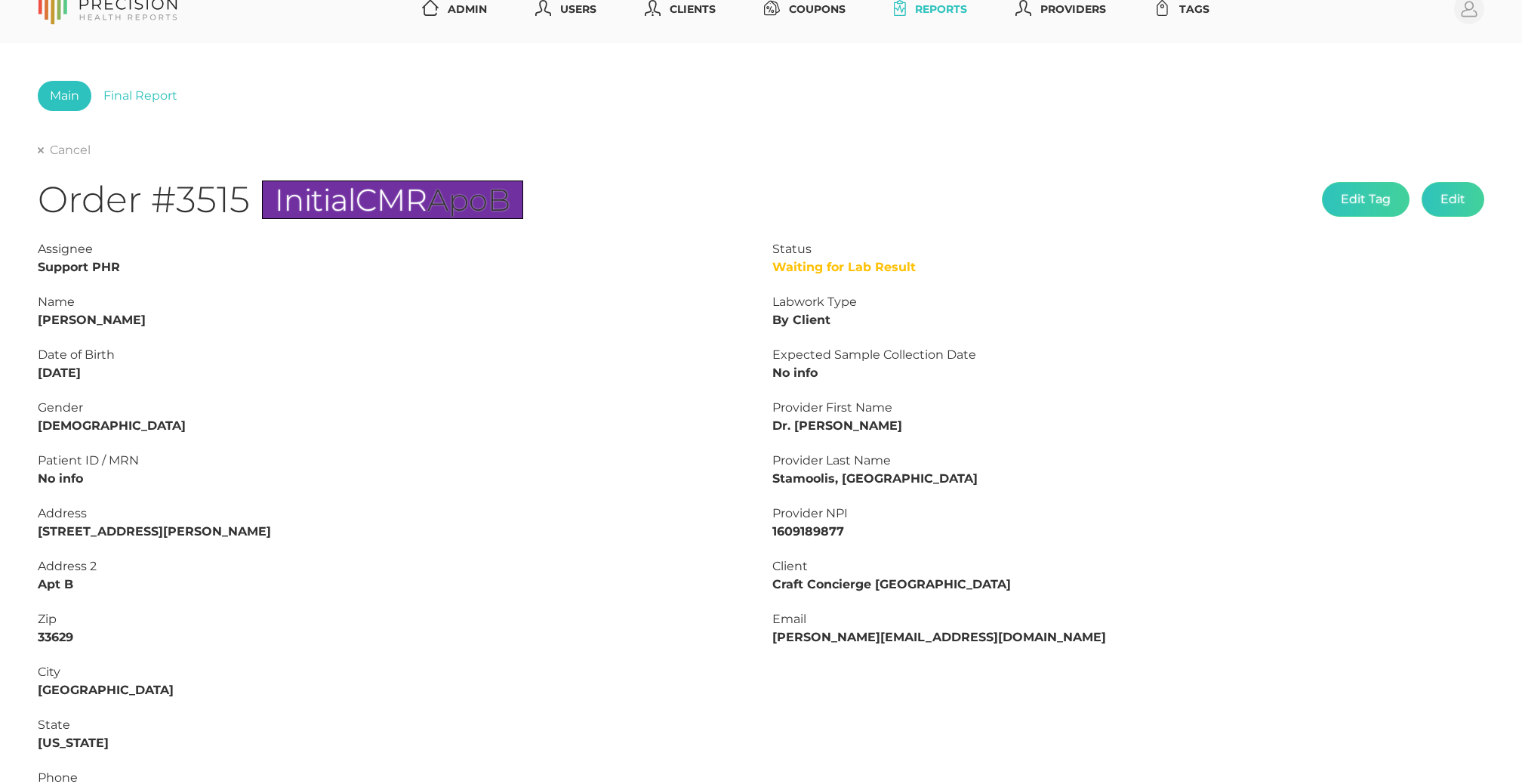
drag, startPoint x: 163, startPoint y: 103, endPoint x: 185, endPoint y: 121, distance: 28.4
click at [163, 103] on link "Final Report" at bounding box center [141, 96] width 98 height 30
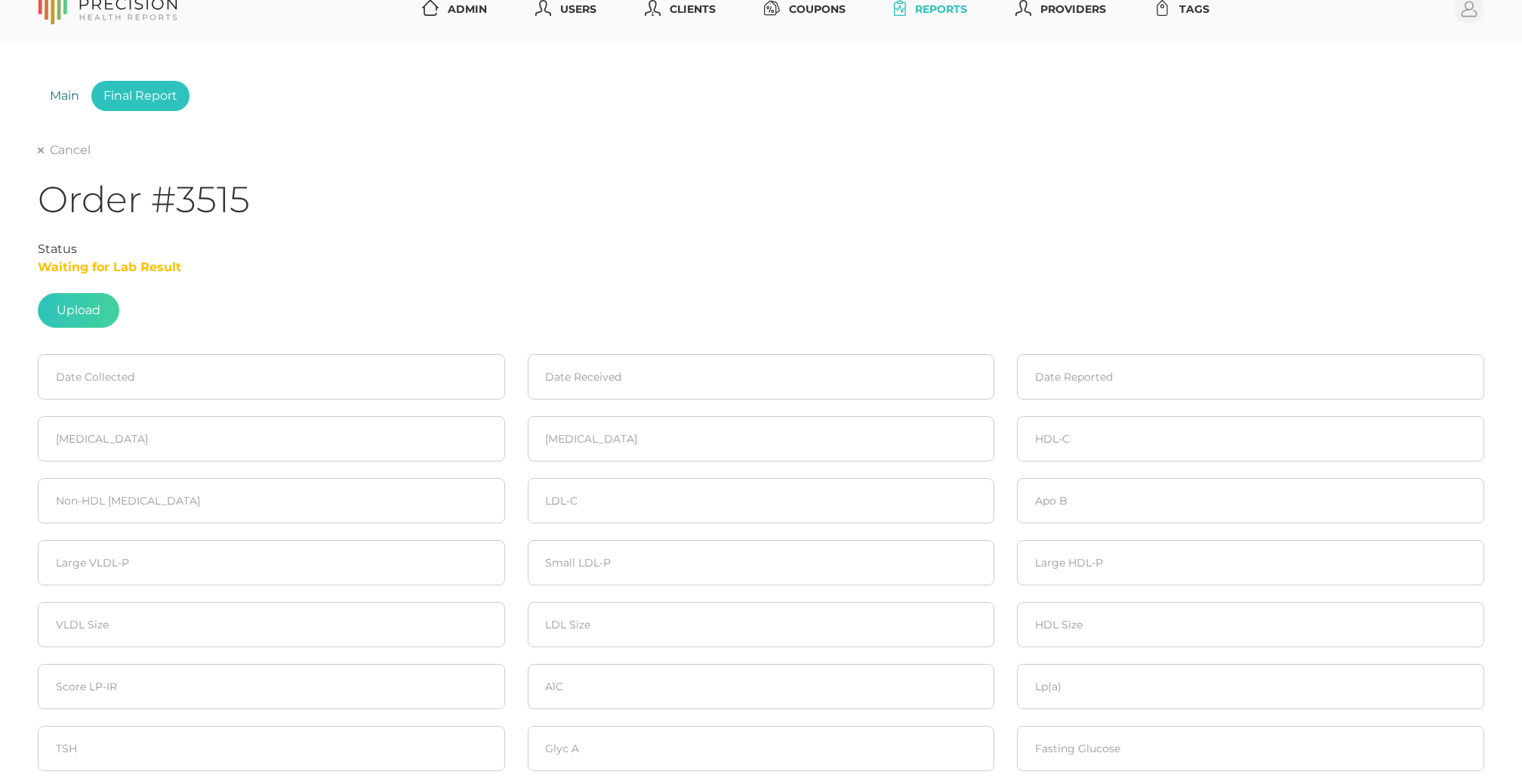
click at [57, 94] on link "Main" at bounding box center [65, 96] width 54 height 30
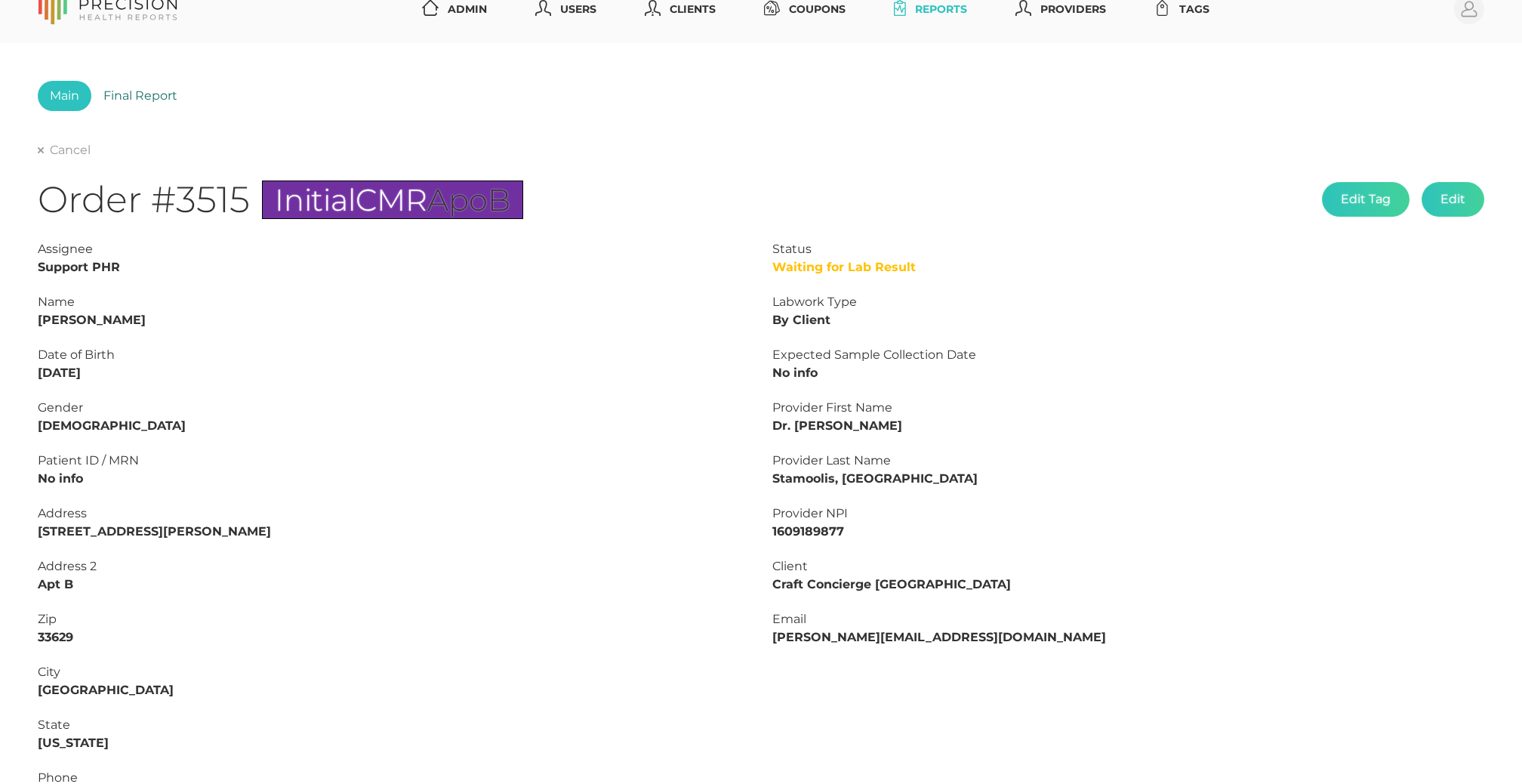
click at [118, 97] on link "Final Report" at bounding box center [141, 96] width 98 height 30
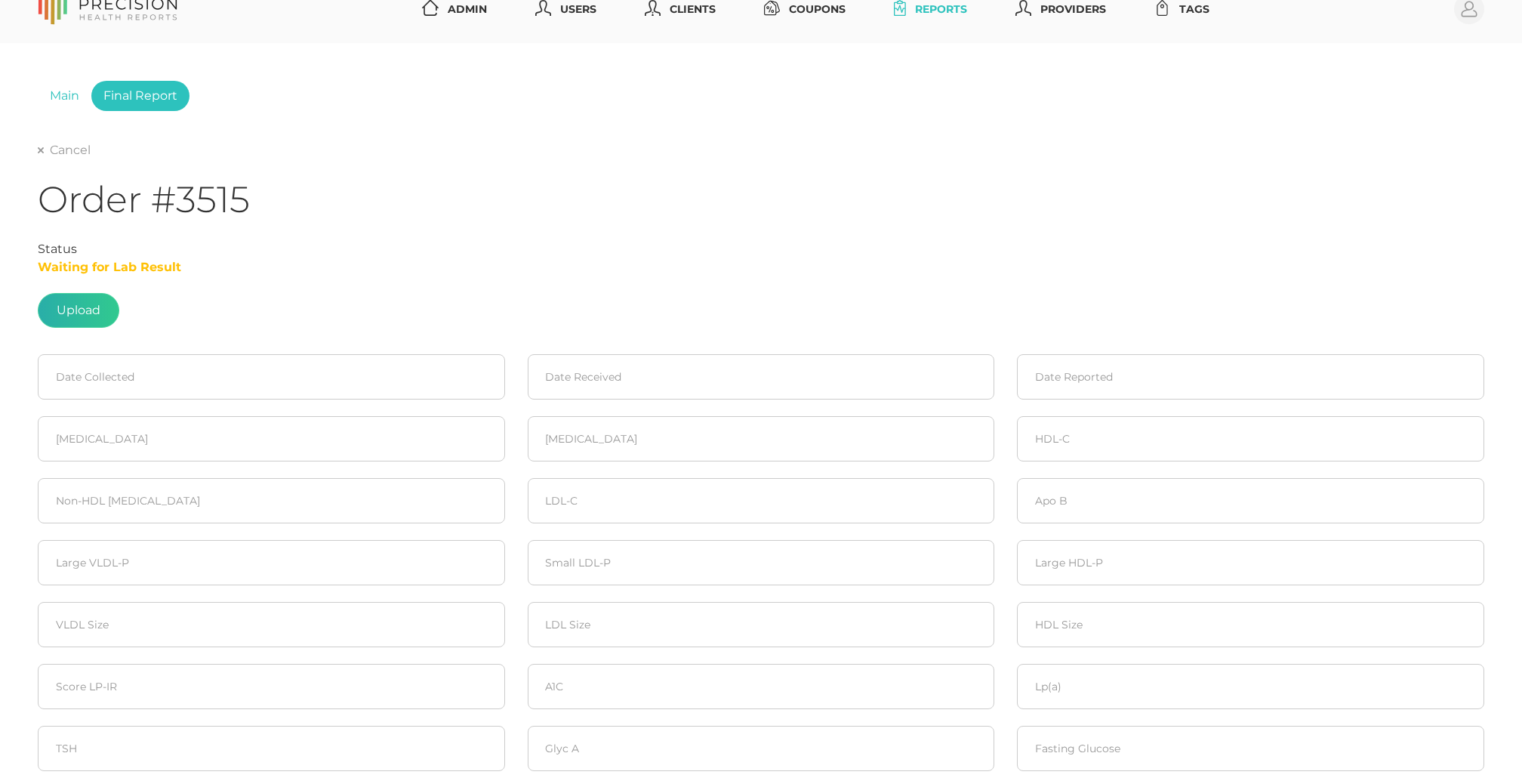
click at [85, 313] on label at bounding box center [78, 310] width 80 height 33
click at [100, 327] on input "file" at bounding box center [100, 327] width 1 height 1
type input "C:\fakepath\Lab results_8.28.2025_Beth Brown.pdf"
click at [228, 390] on input at bounding box center [272, 377] width 468 height 45
click at [66, 423] on icon at bounding box center [57, 424] width 19 height 19
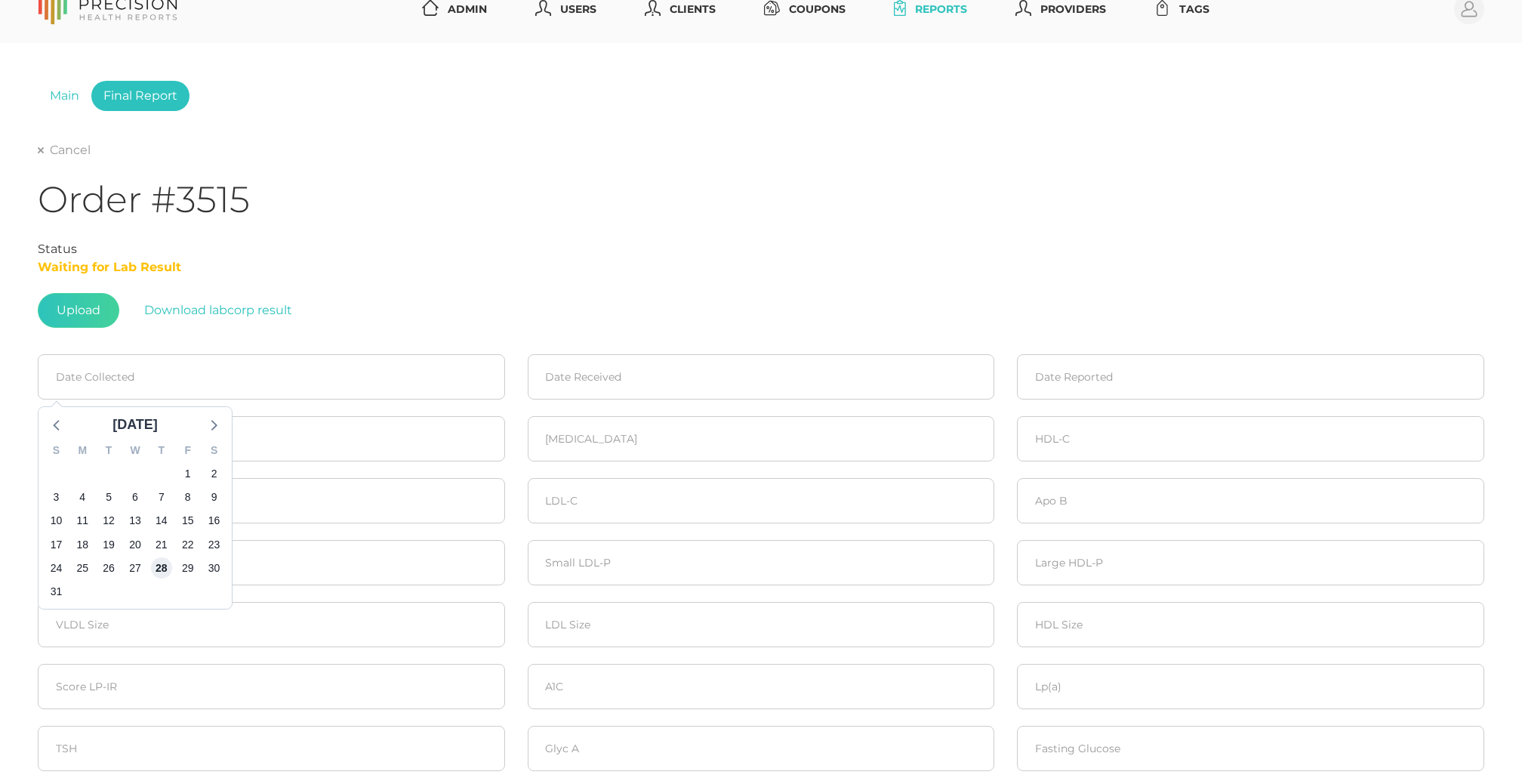
click at [157, 566] on span "28" at bounding box center [161, 567] width 21 height 21
type input "08/28/2025"
click at [671, 368] on input at bounding box center [761, 377] width 468 height 45
click at [539, 426] on icon at bounding box center [547, 424] width 19 height 19
click at [652, 562] on span "28" at bounding box center [651, 567] width 21 height 21
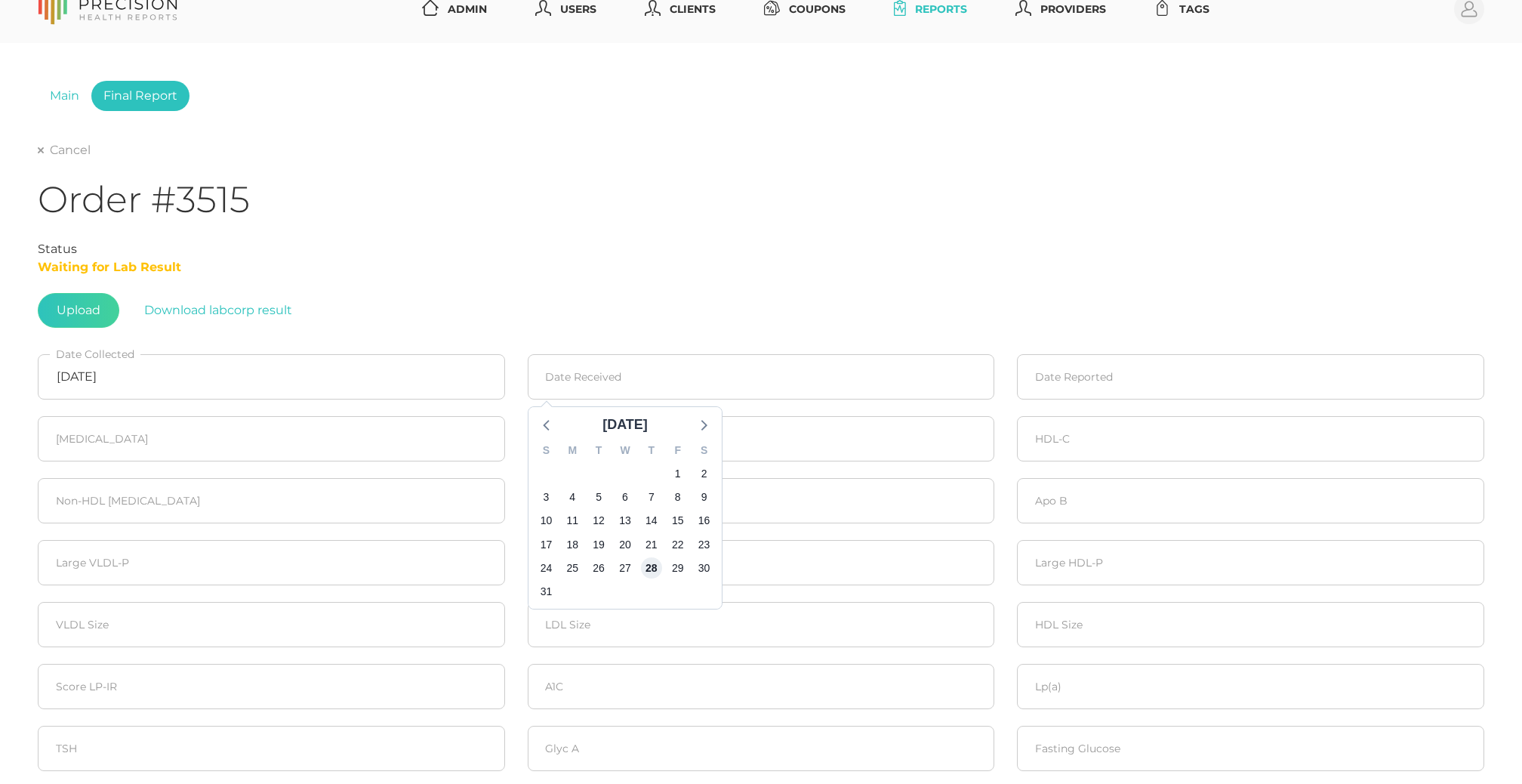
type input "08/28/2025"
click at [1085, 378] on input at bounding box center [1251, 377] width 468 height 45
click at [1063, 466] on span "1" at bounding box center [1062, 473] width 21 height 21
type input "09/01/2025"
click at [66, 424] on input "number" at bounding box center [272, 439] width 468 height 45
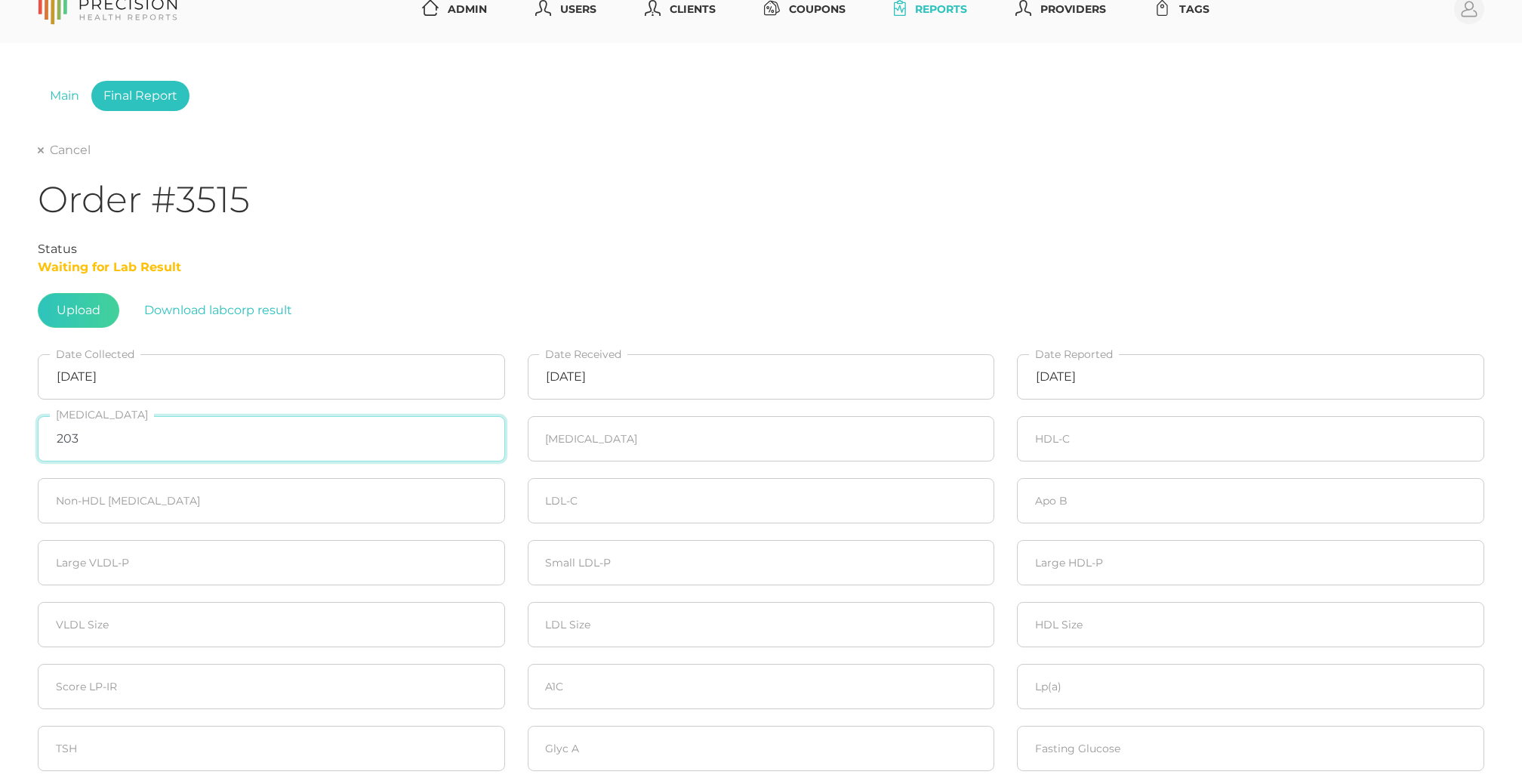
type input "203"
type input "66"
type input "77"
type input "114"
type input "126"
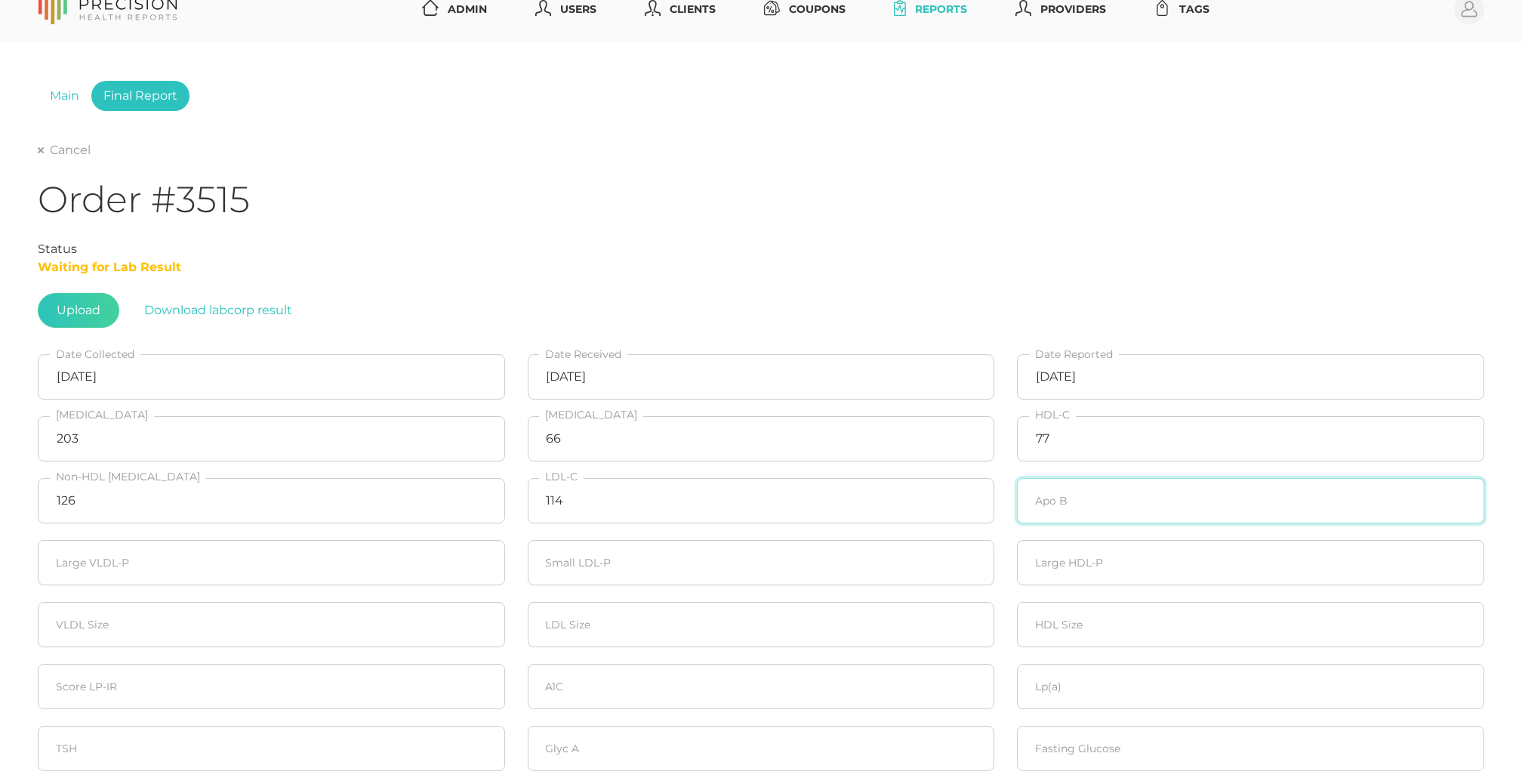
scroll to position [10, 0]
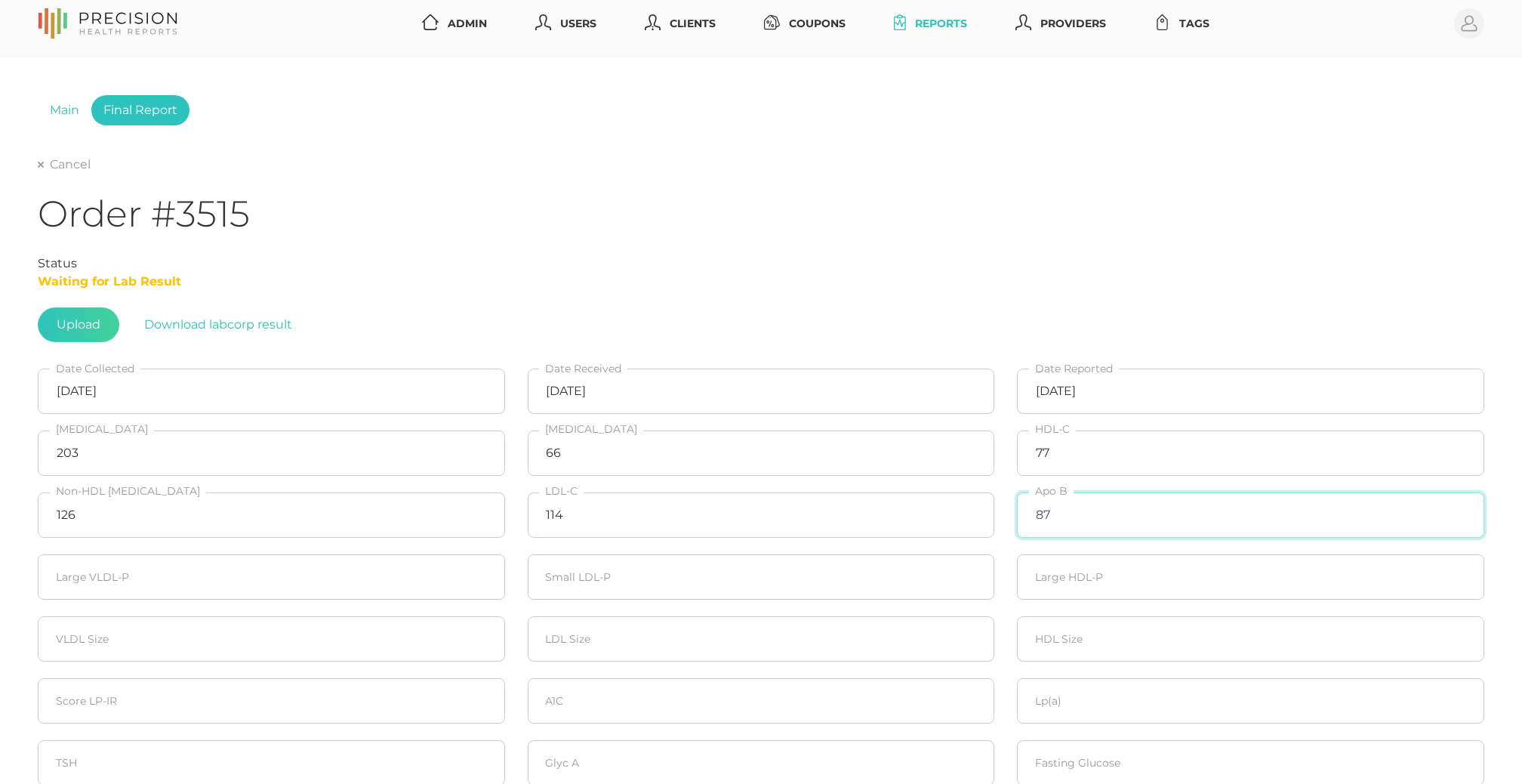
type input "87"
type input "20"
type input "90"
type input "20"
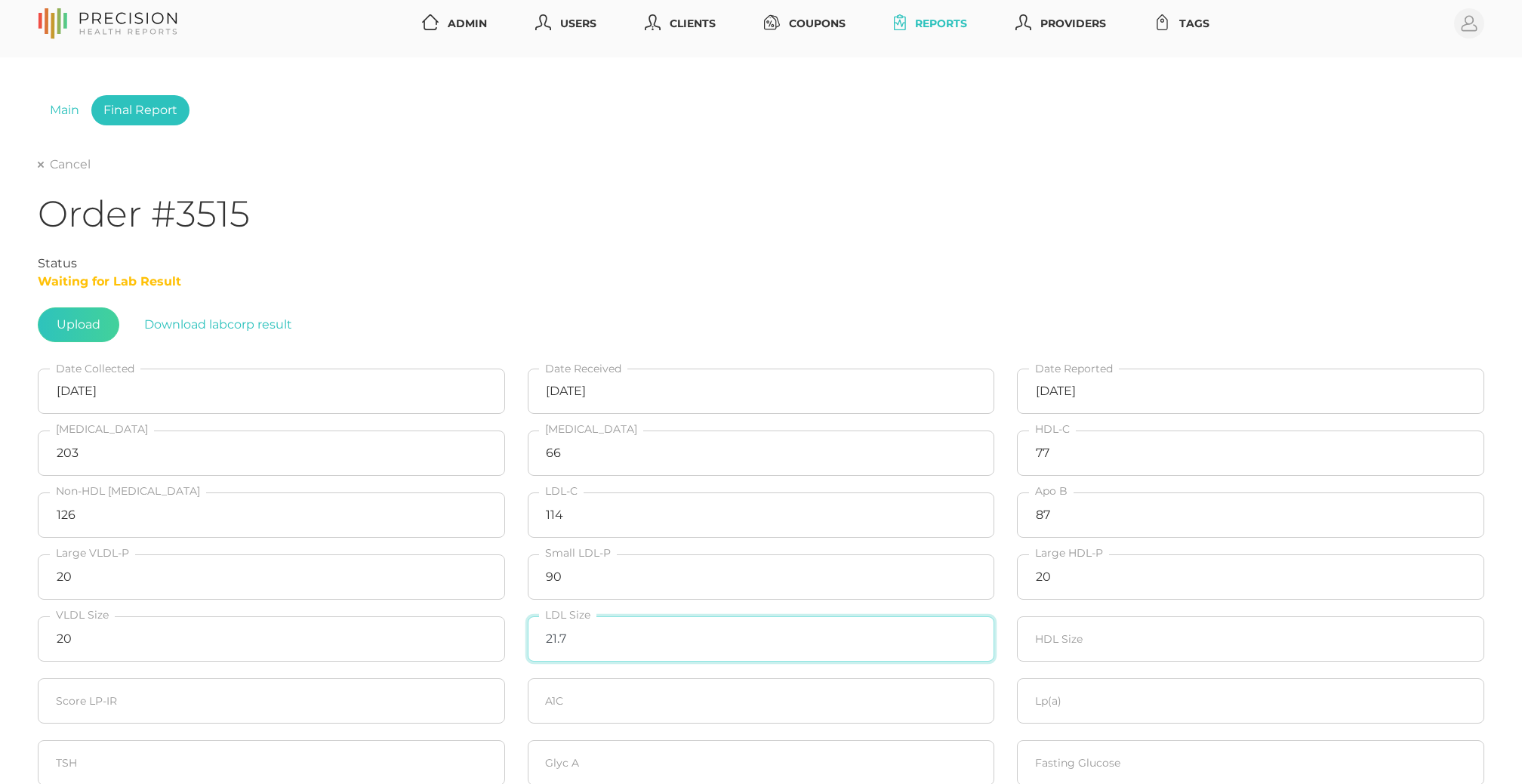
type input "21.7"
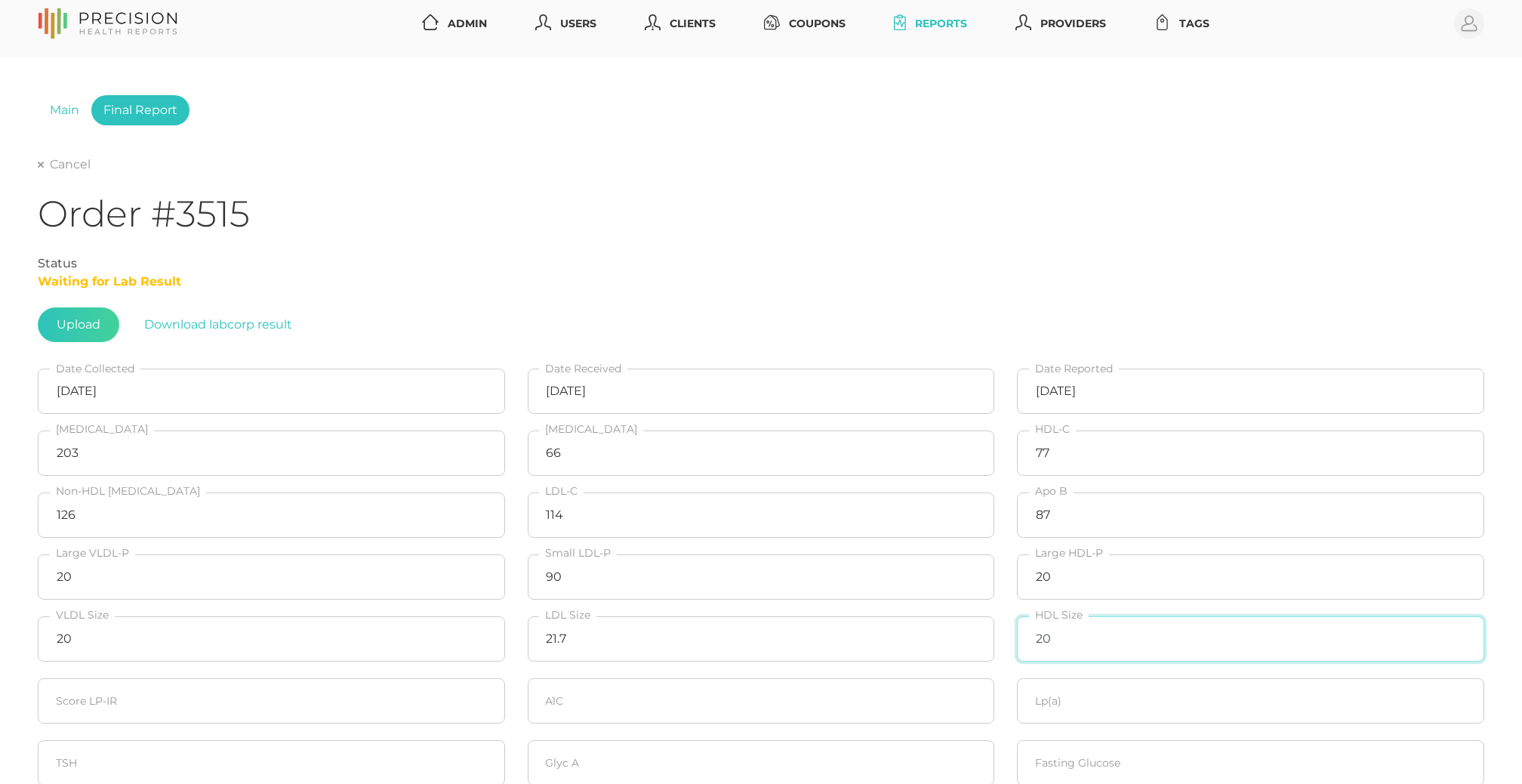
type input "20"
type input "5.5"
type input "46.5"
type input "480"
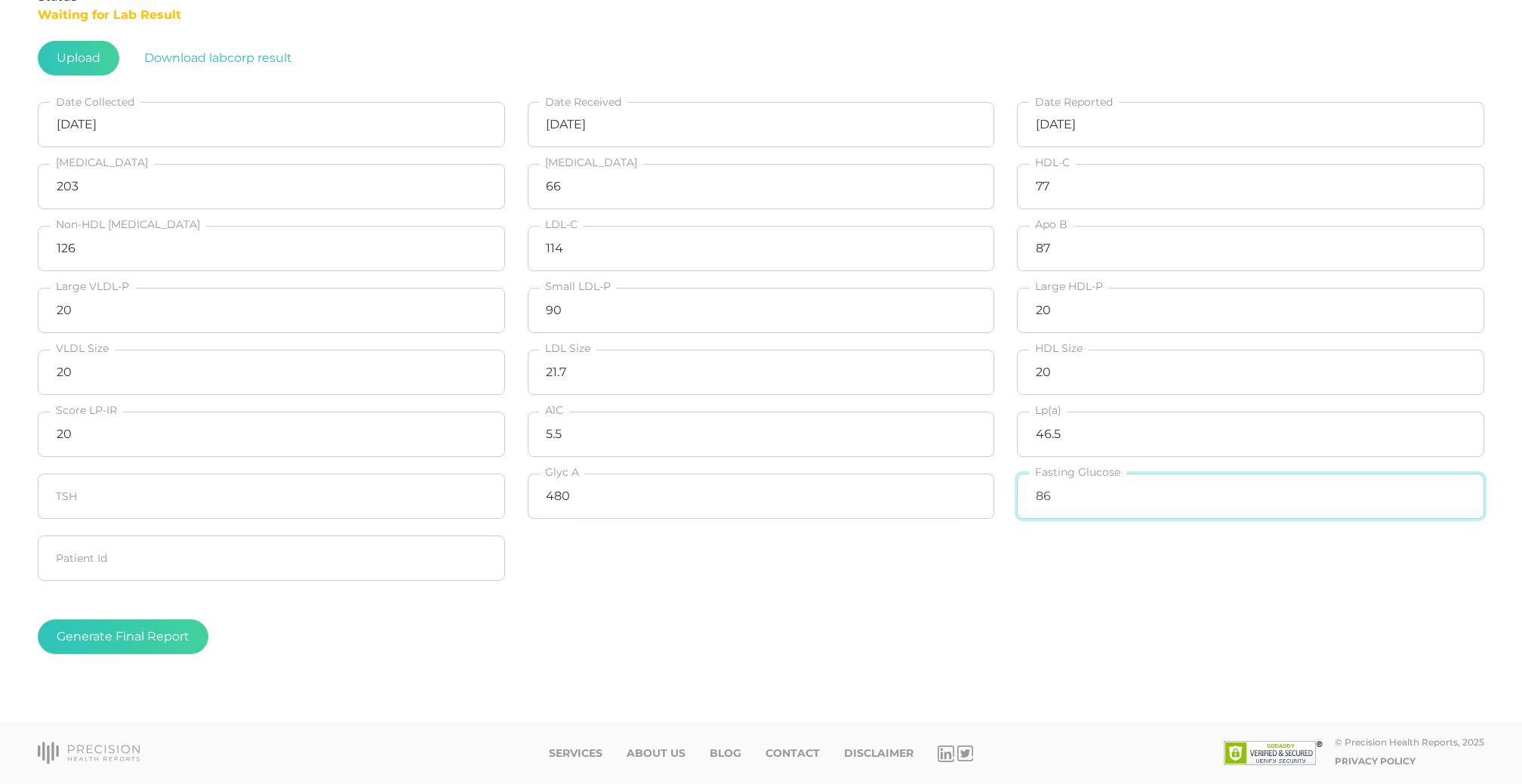
scroll to position [281, 0]
type input "86"
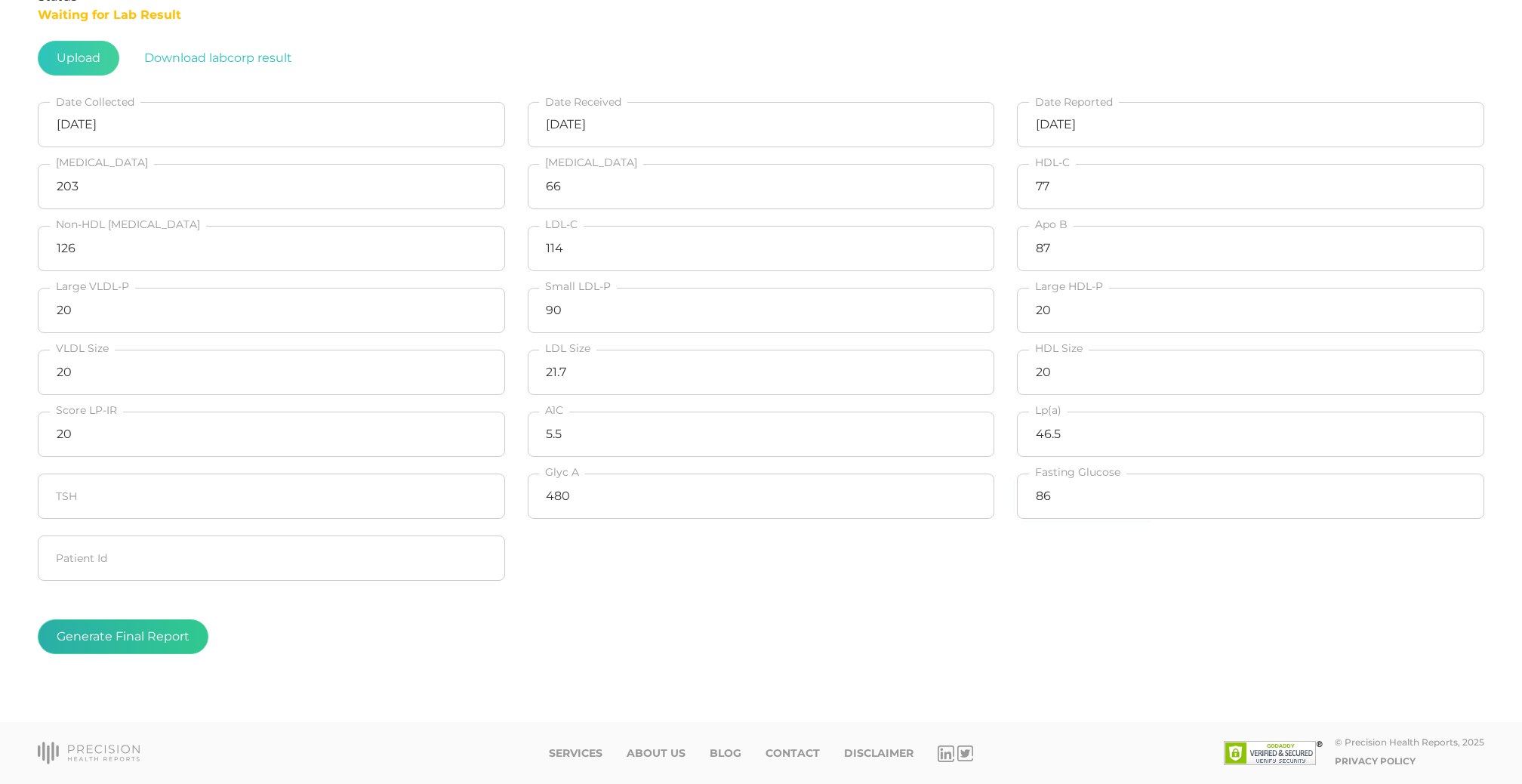
click at [121, 647] on button "Generate Final Report" at bounding box center [123, 636] width 171 height 34
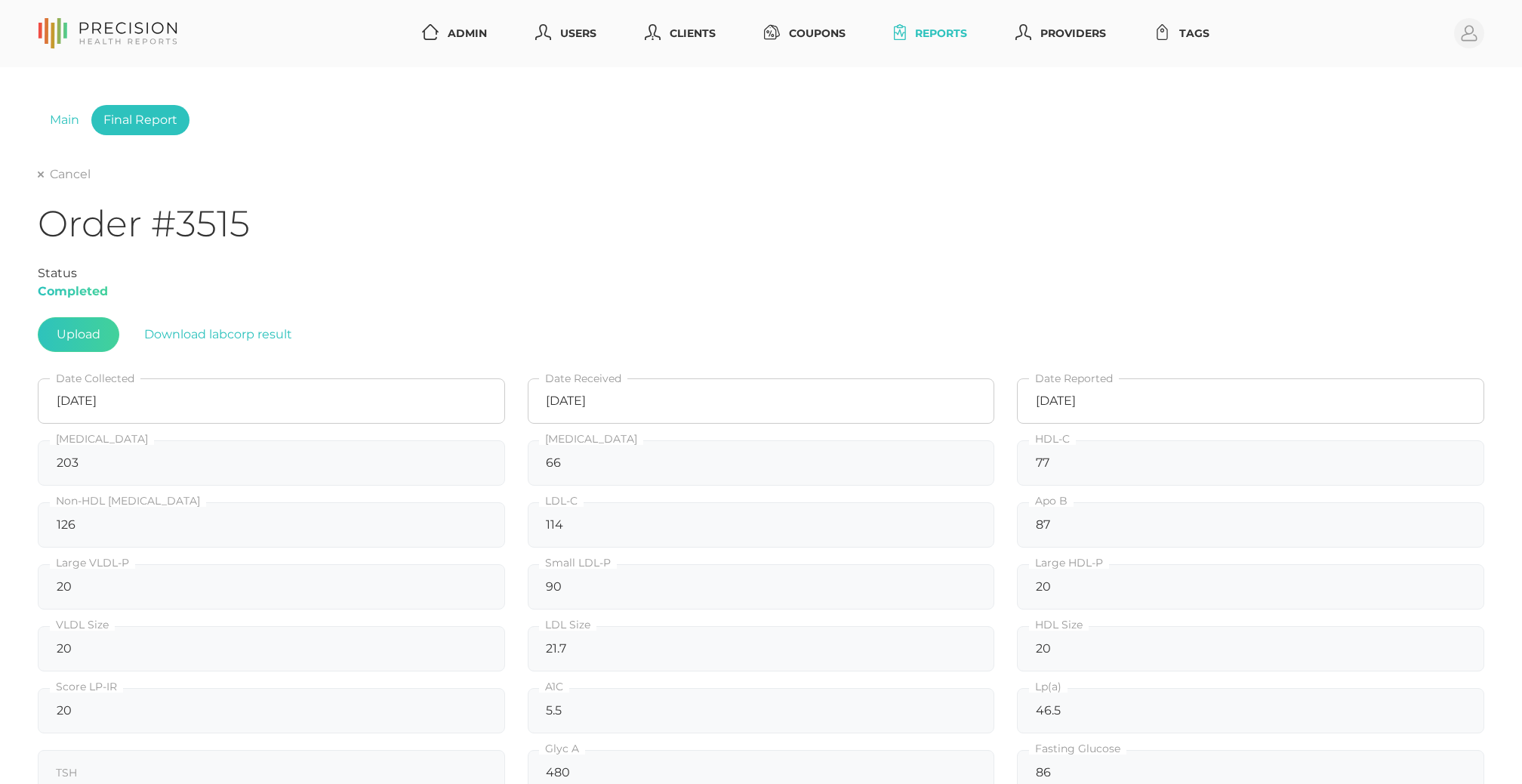
scroll to position [0, 0]
click at [76, 183] on div "Cancel Order #3515 Status Completed Upload Download labcorp result 08/28/2025 D…" at bounding box center [761, 563] width 1447 height 795
click at [76, 177] on link "Cancel" at bounding box center [64, 174] width 53 height 15
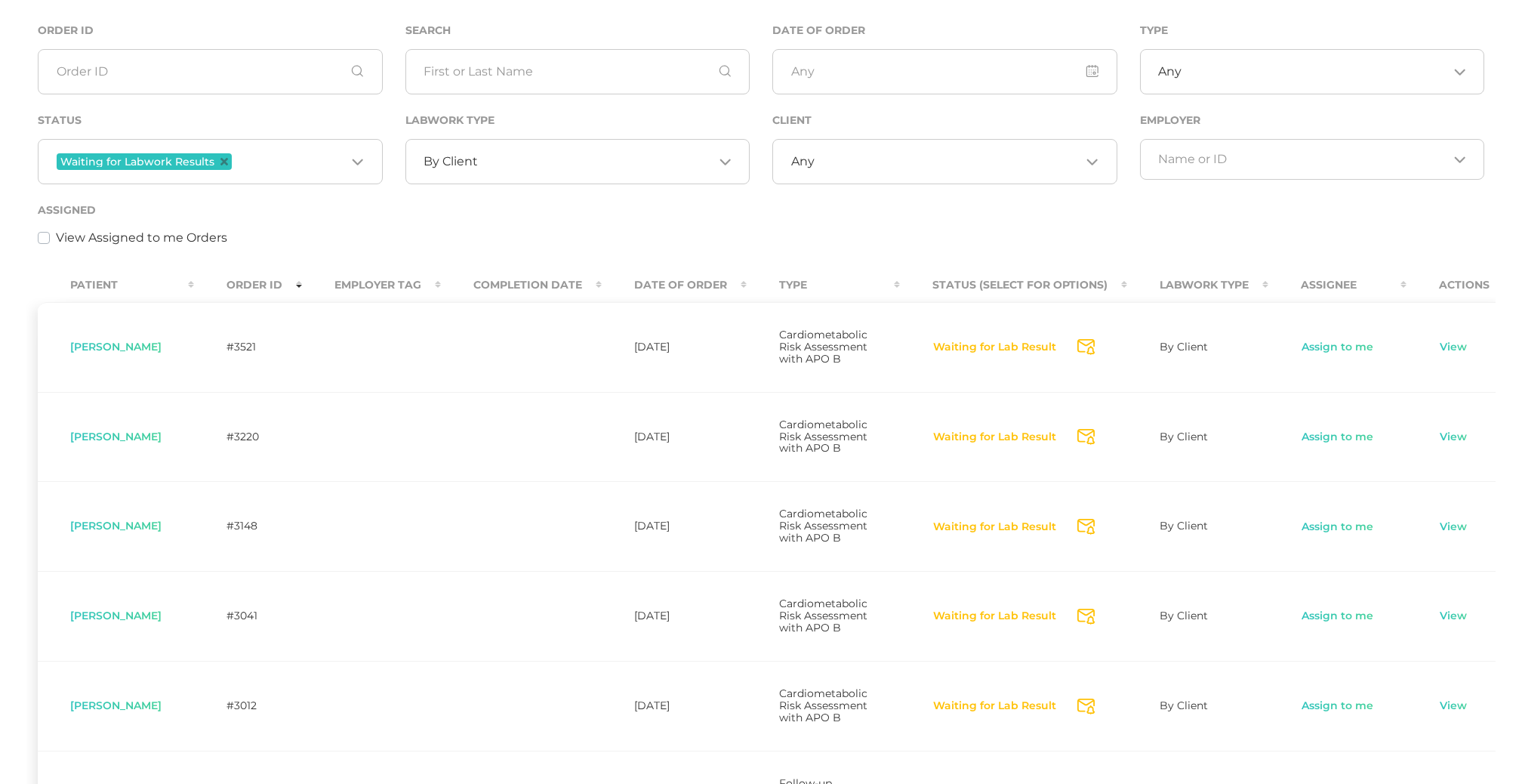
scroll to position [56, 0]
